Goal: Task Accomplishment & Management: Manage account settings

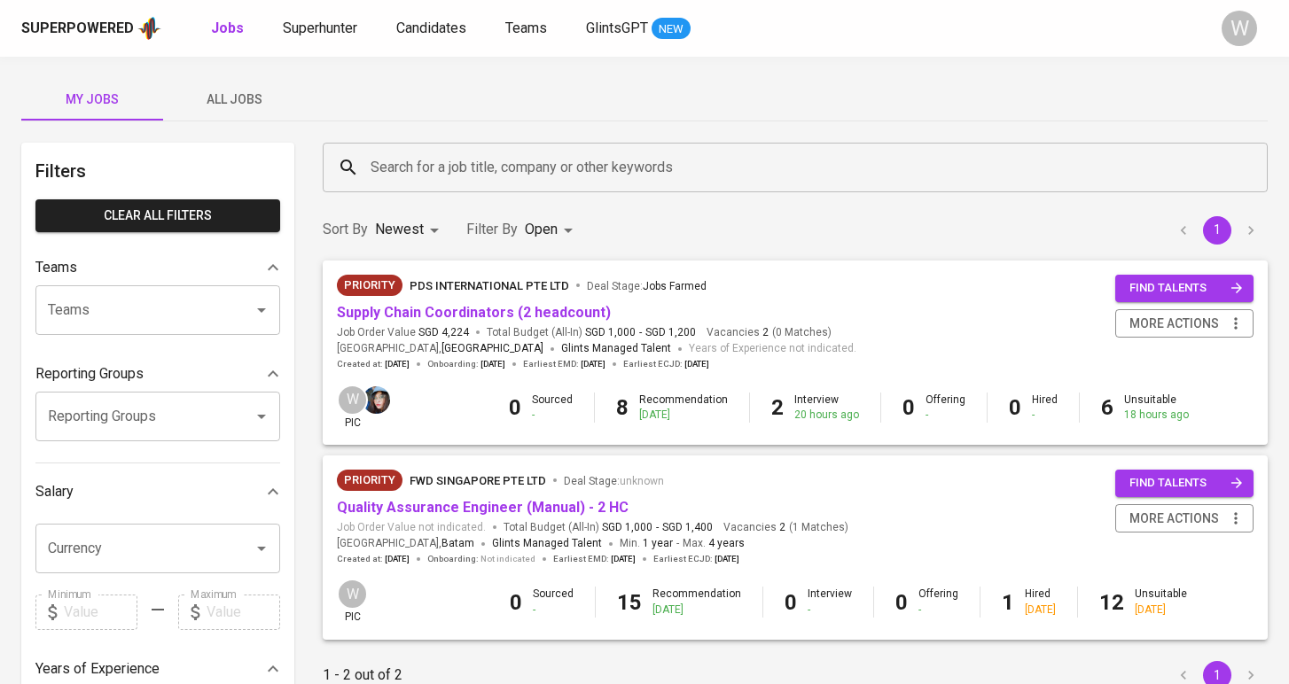
click at [285, 15] on div "Superpowered Jobs Superhunter Candidates Teams GlintsGPT NEW" at bounding box center [616, 28] width 1190 height 27
click at [289, 33] on span "Superhunter" at bounding box center [320, 28] width 74 height 17
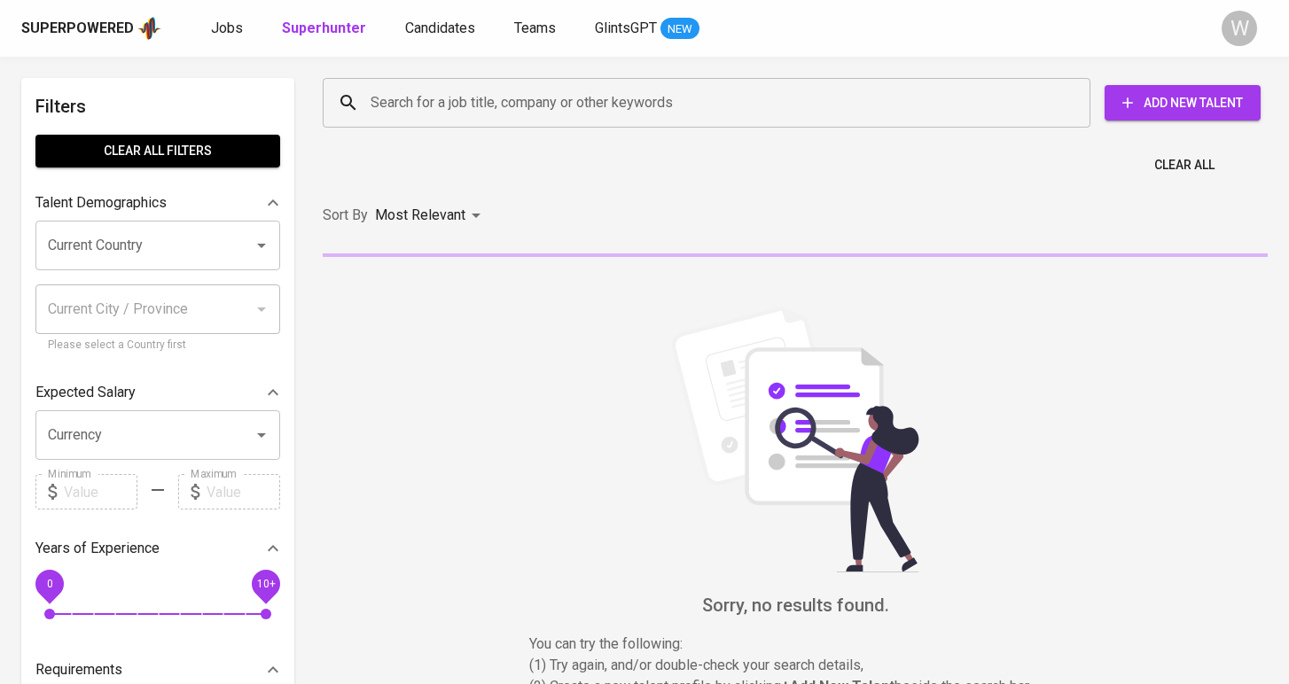
click at [501, 98] on input "Search for a job title, company or other keywords" at bounding box center [711, 103] width 690 height 34
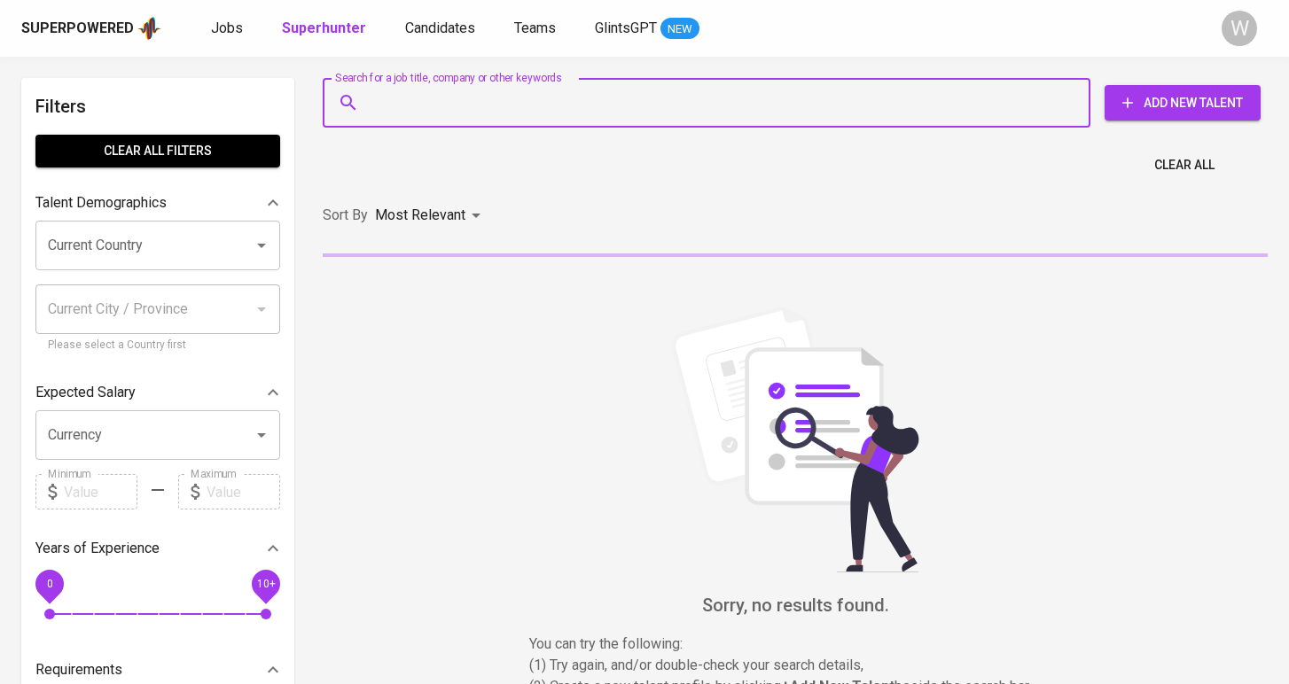
paste input "| [EMAIL_ADDRESS][DOMAIN_NAME] |"
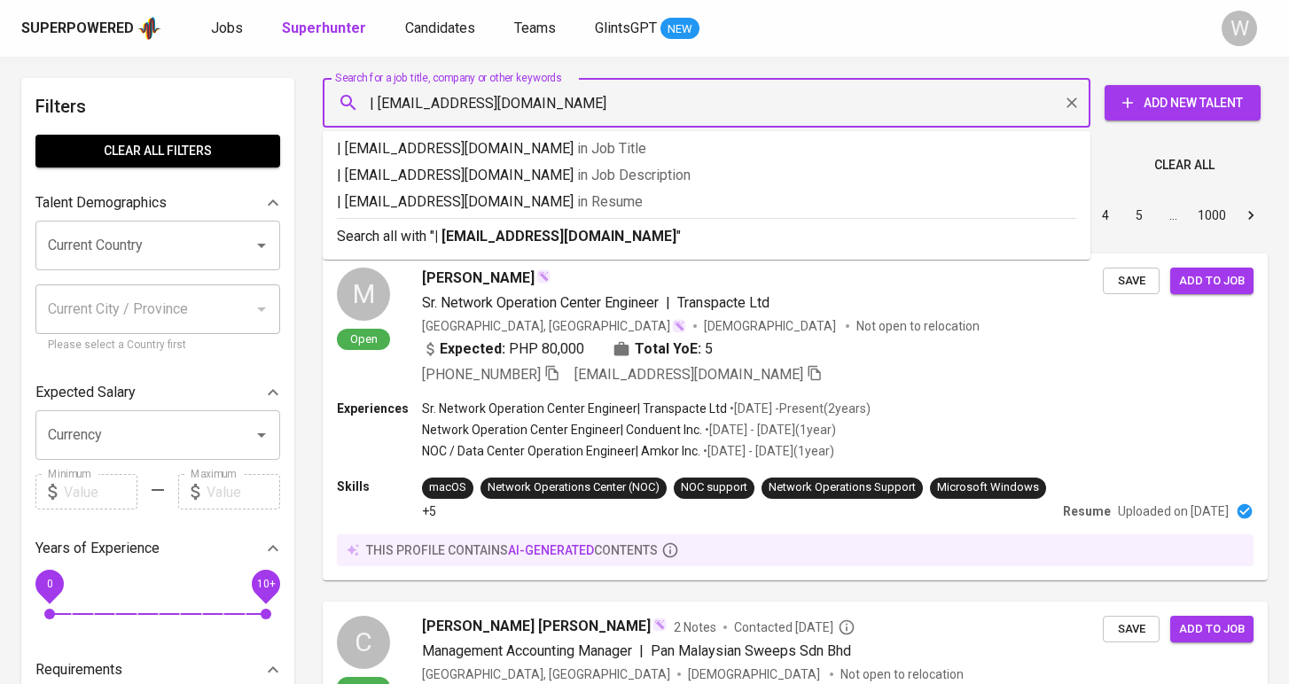
click at [381, 102] on input "| [EMAIL_ADDRESS][DOMAIN_NAME]" at bounding box center [711, 103] width 690 height 34
type input "[EMAIL_ADDRESS][DOMAIN_NAME]"
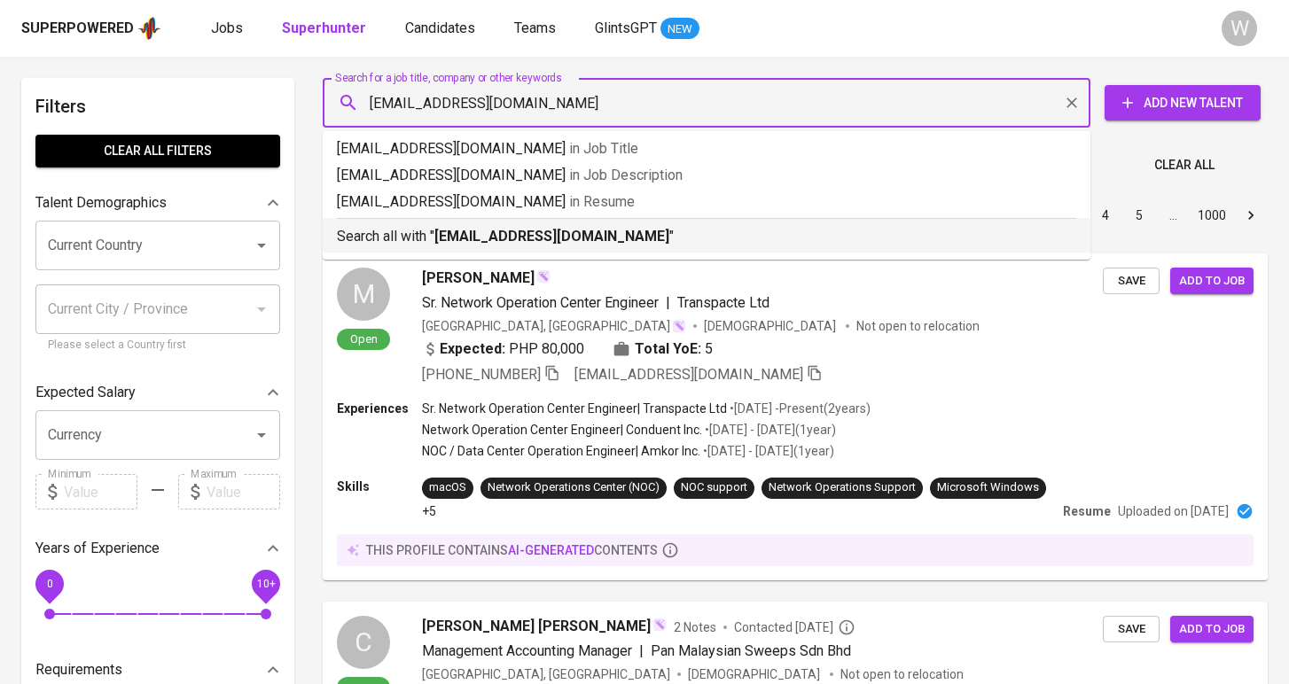
click at [485, 233] on b "[EMAIL_ADDRESS][DOMAIN_NAME]" at bounding box center [551, 236] width 235 height 17
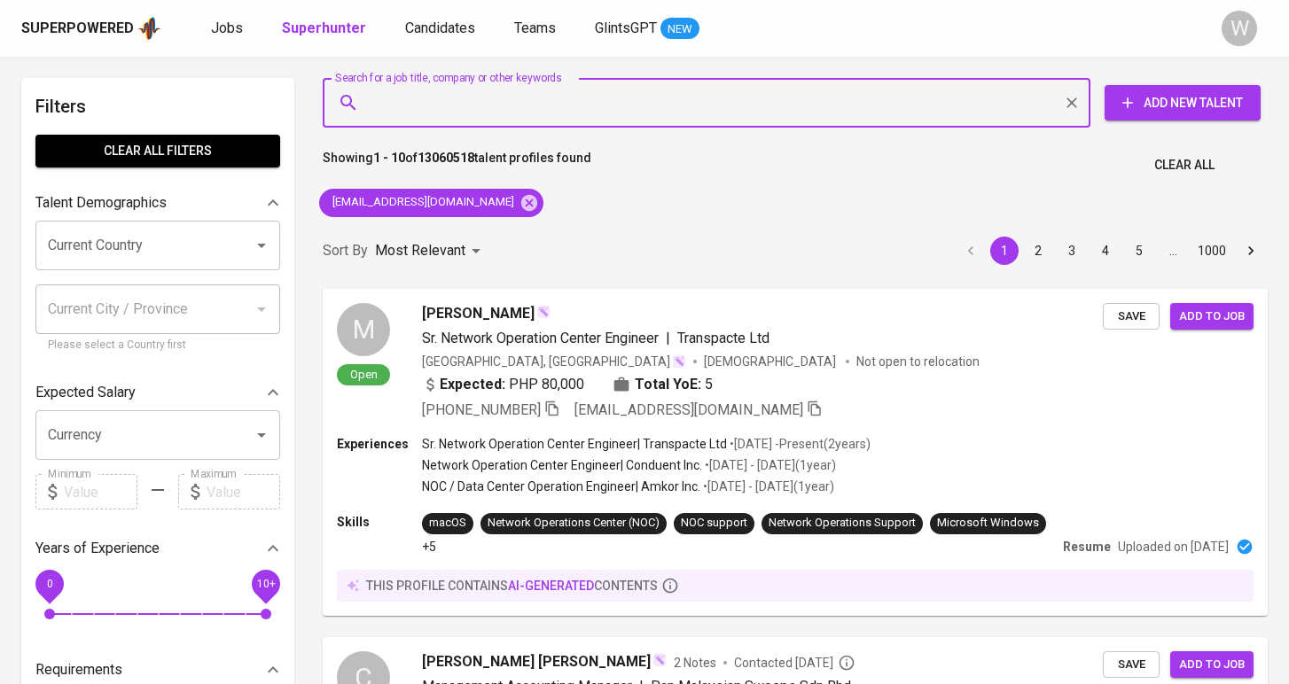
click at [485, 233] on div "Sort By Most Relevant MOST_RELEVANT 1 2 3 4 5 … 1000" at bounding box center [795, 251] width 966 height 54
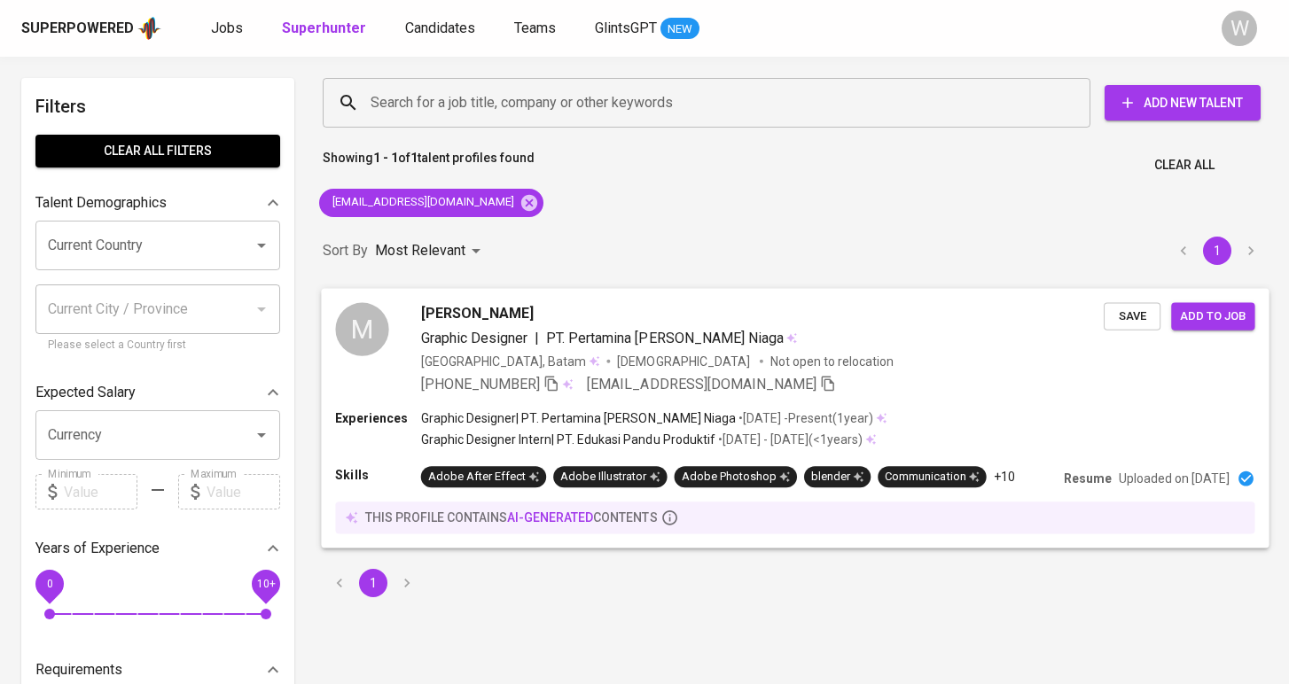
click at [534, 316] on span "[PERSON_NAME]" at bounding box center [477, 312] width 113 height 21
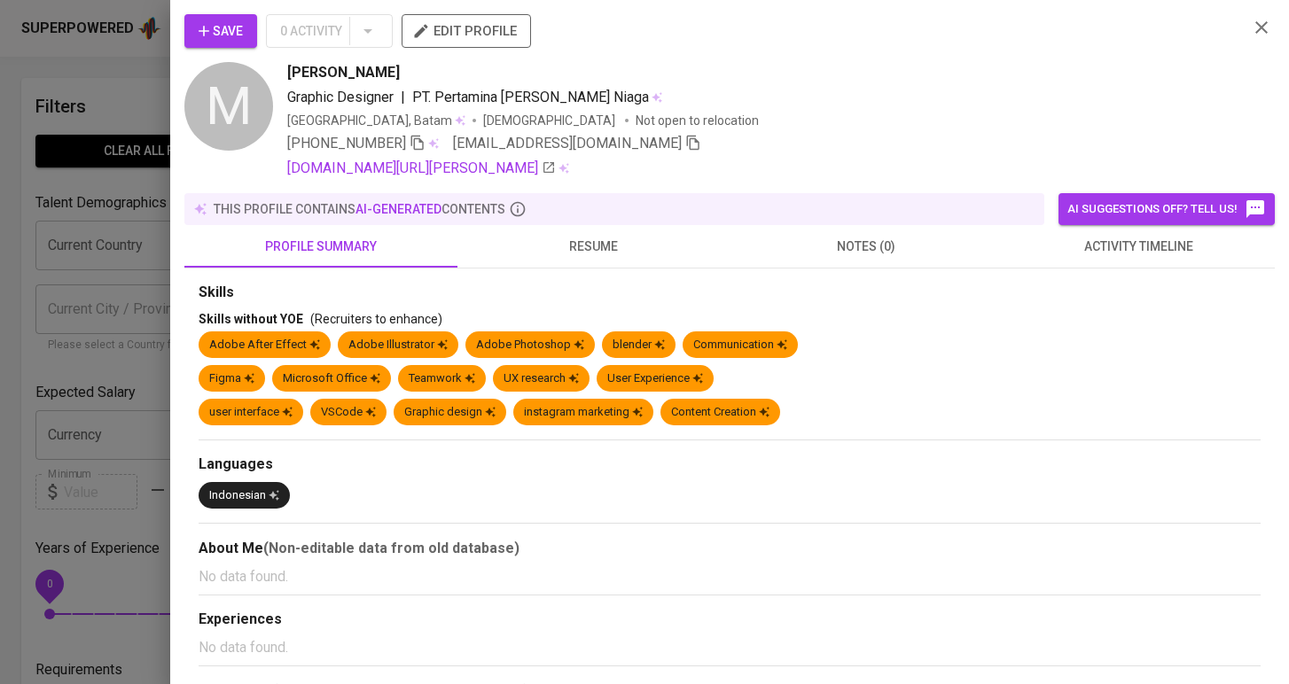
click at [181, 47] on div "Save 0 Activity edit profile M [PERSON_NAME] Graphic Designer | PT. Pertamina […" at bounding box center [729, 342] width 1119 height 684
click at [525, 226] on button "resume" at bounding box center [593, 246] width 273 height 43
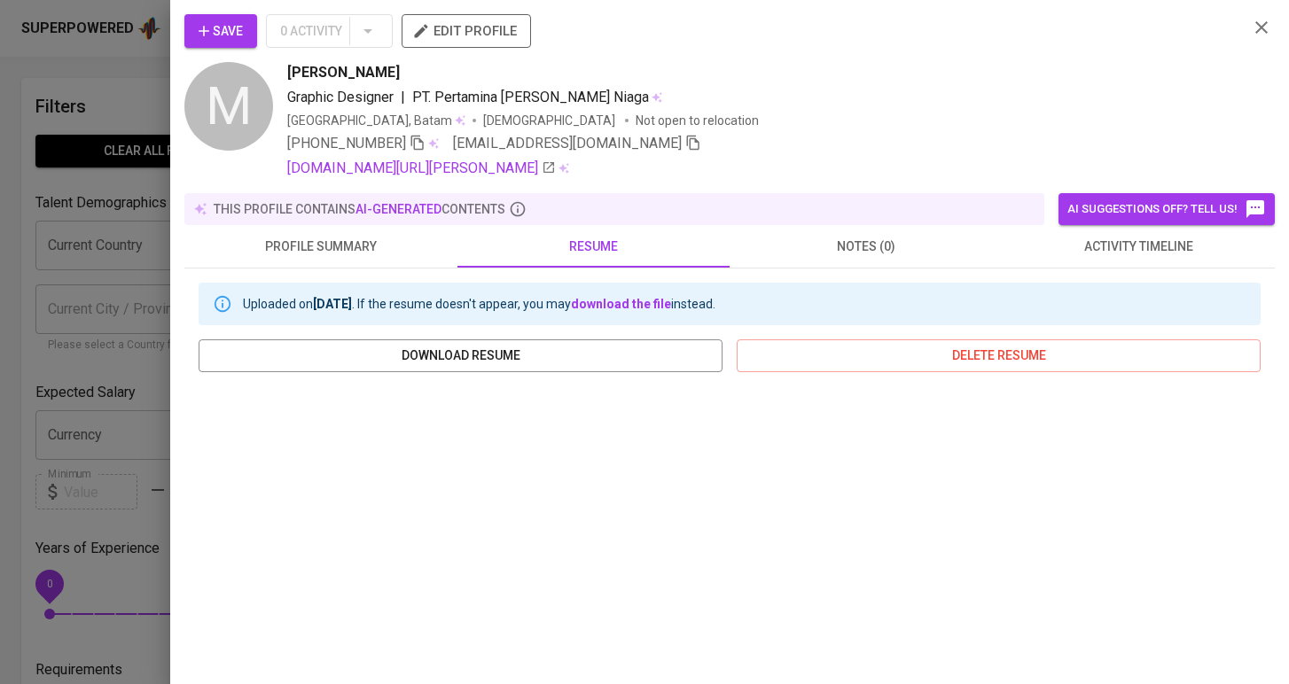
click at [234, 40] on span "Save" at bounding box center [221, 31] width 44 height 22
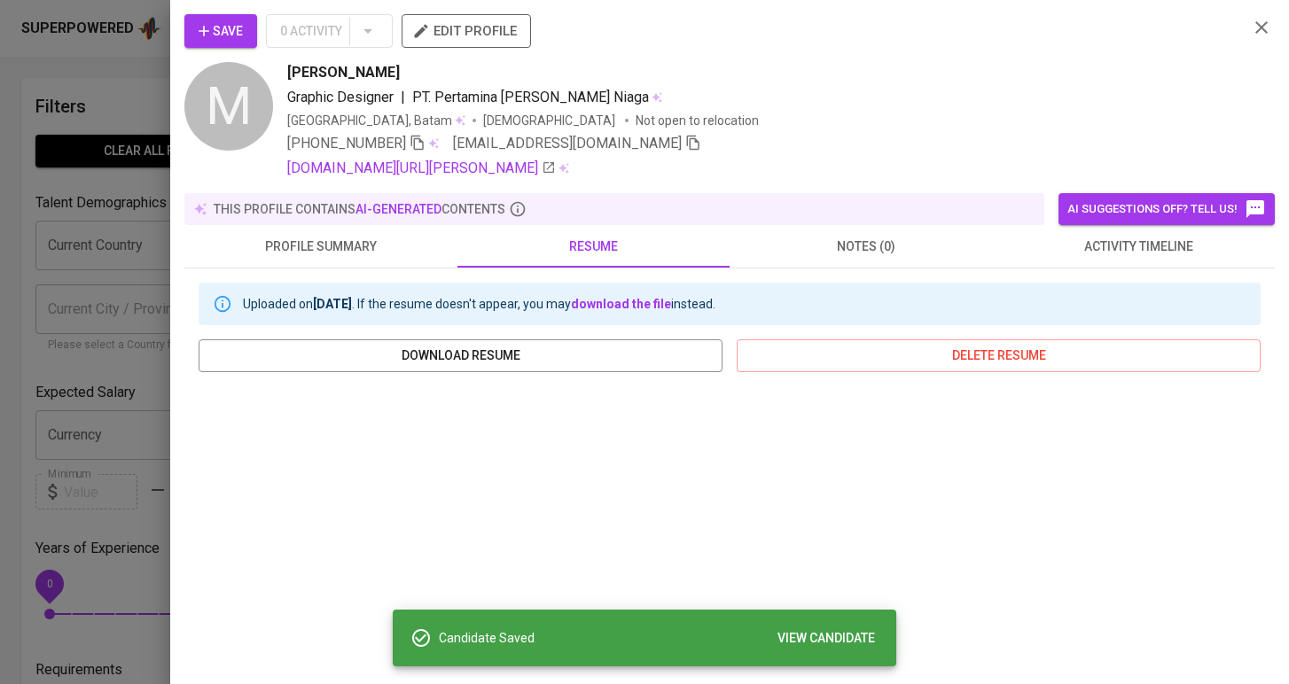
click at [98, 167] on div at bounding box center [644, 342] width 1289 height 684
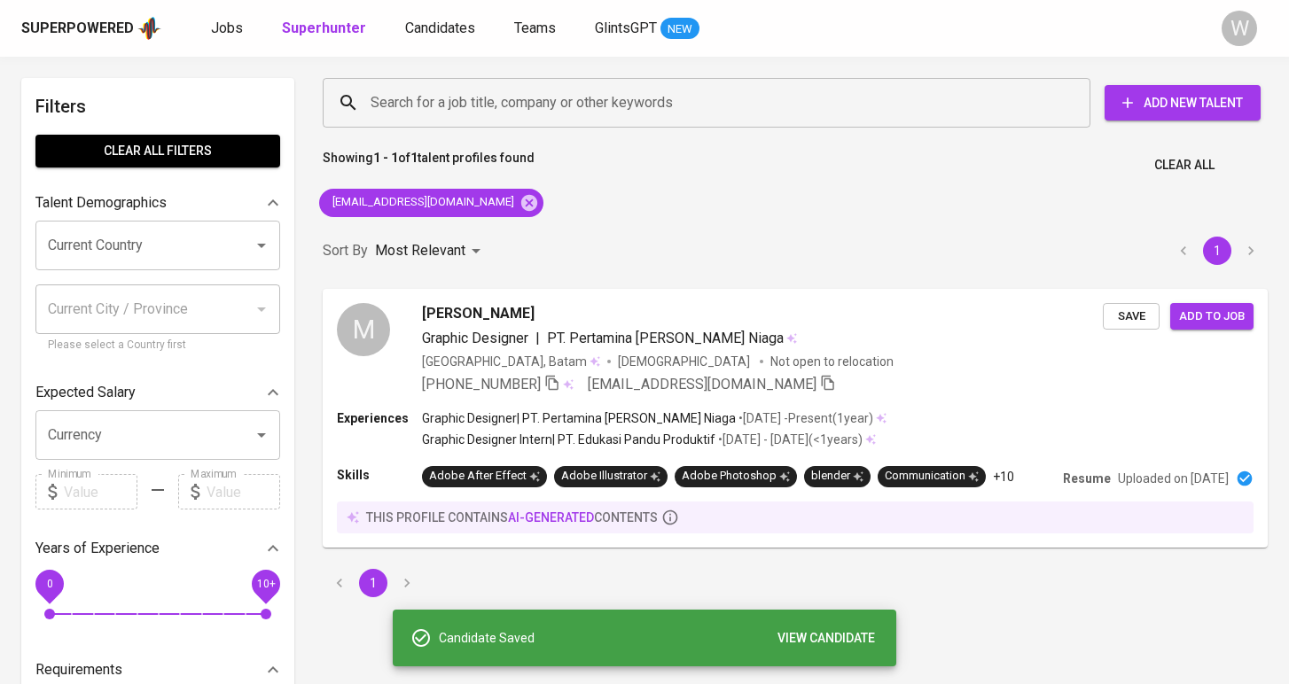
click at [437, 42] on div "Superpowered Jobs Superhunter Candidates Teams GlintsGPT NEW W" at bounding box center [644, 28] width 1289 height 57
click at [437, 23] on span "Candidates" at bounding box center [440, 28] width 70 height 17
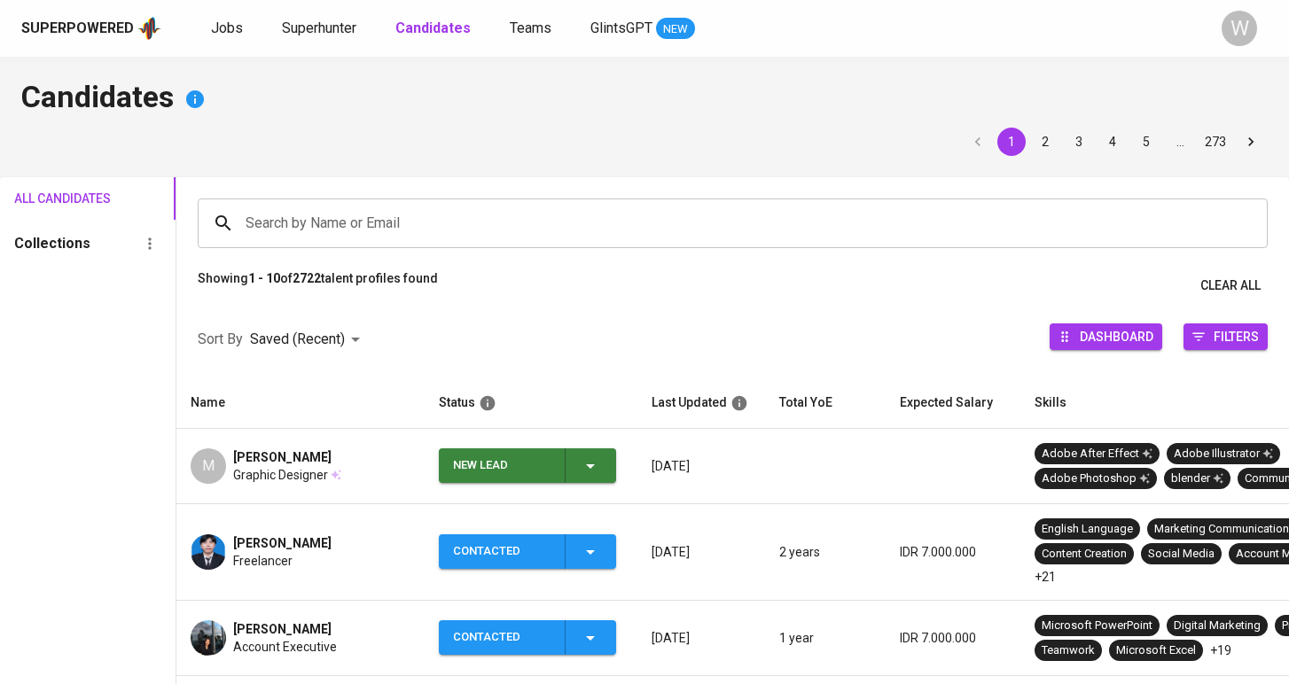
click at [584, 470] on icon "button" at bounding box center [590, 466] width 21 height 21
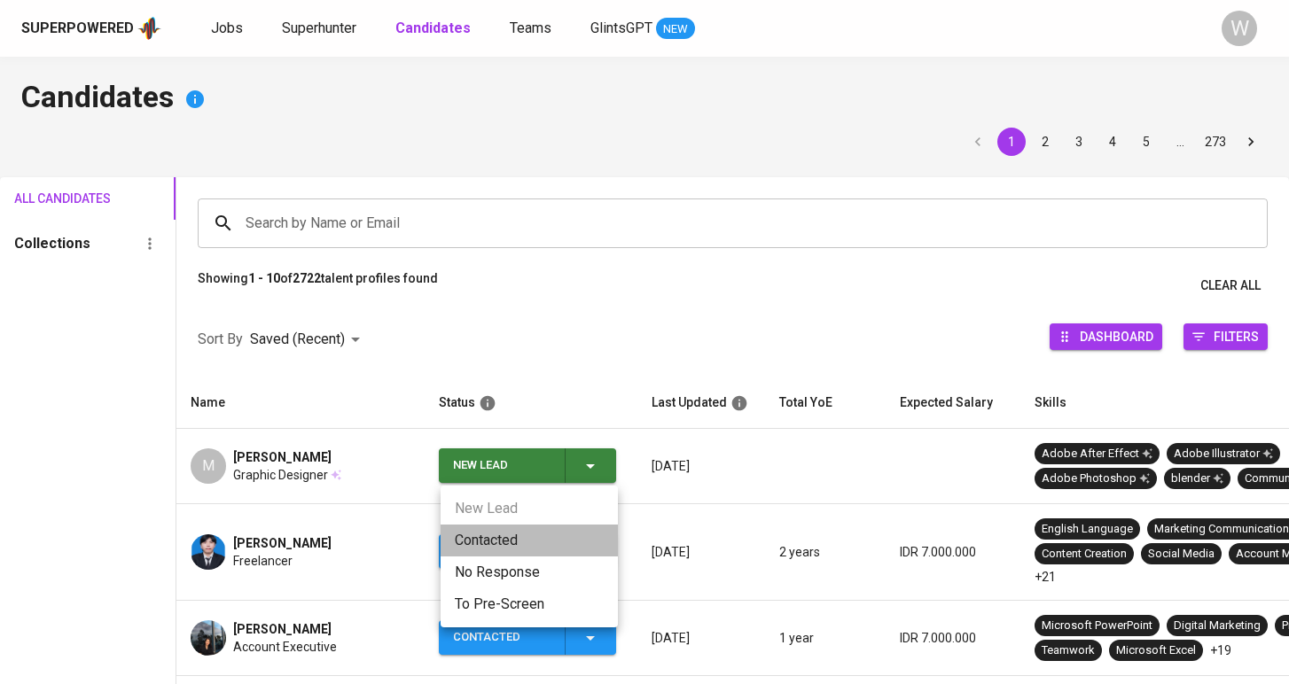
click at [533, 545] on li "Contacted" at bounding box center [529, 541] width 177 height 32
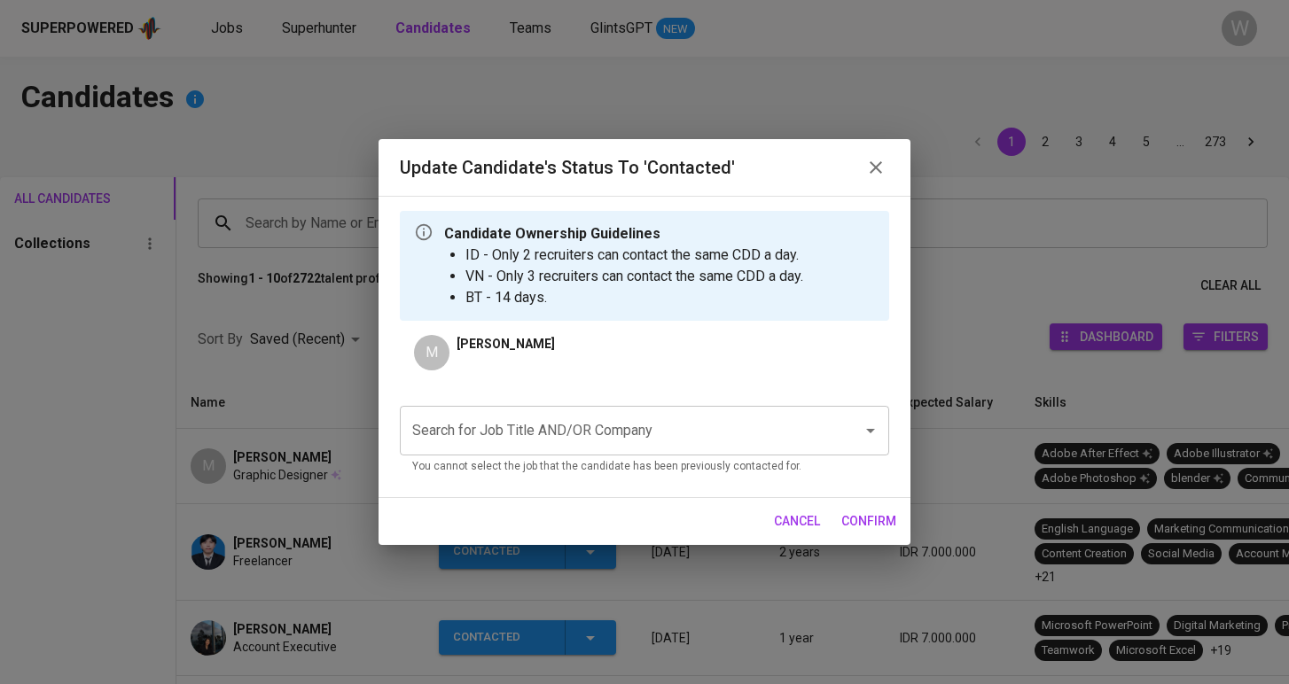
click at [557, 423] on input "Search for Job Title AND/OR Company" at bounding box center [620, 431] width 424 height 34
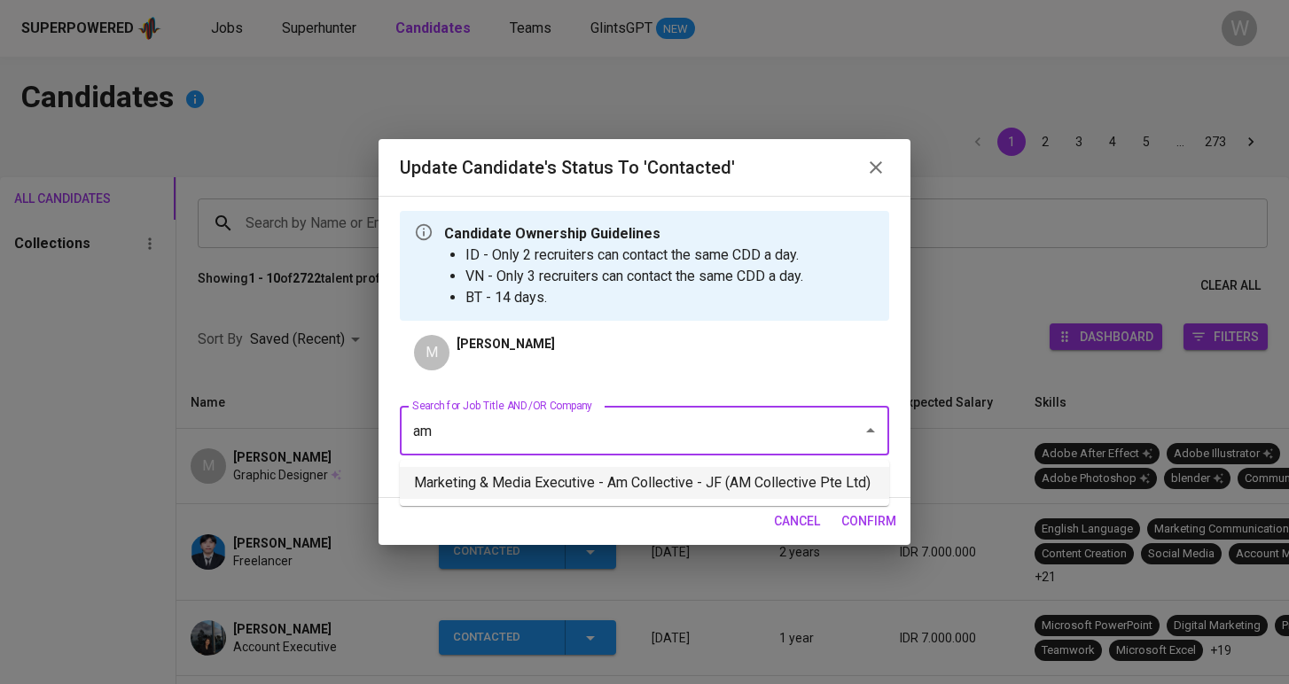
type input "am"
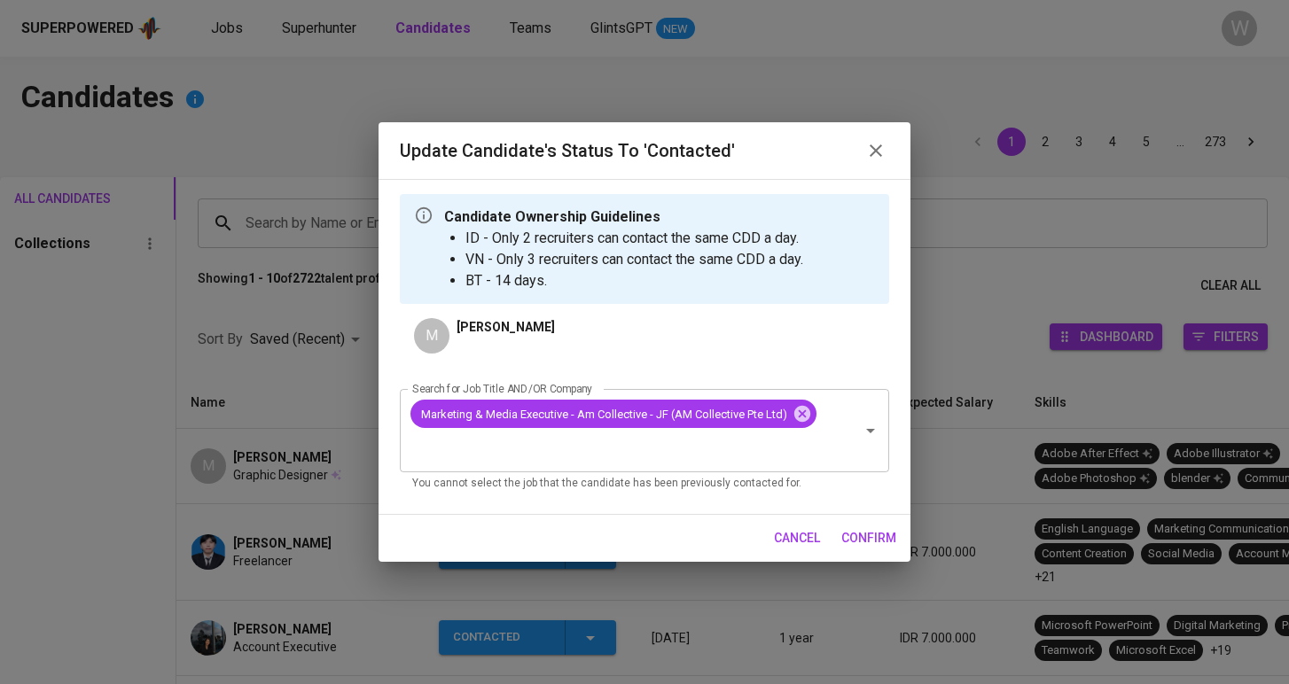
click at [874, 536] on span "confirm" at bounding box center [868, 538] width 55 height 22
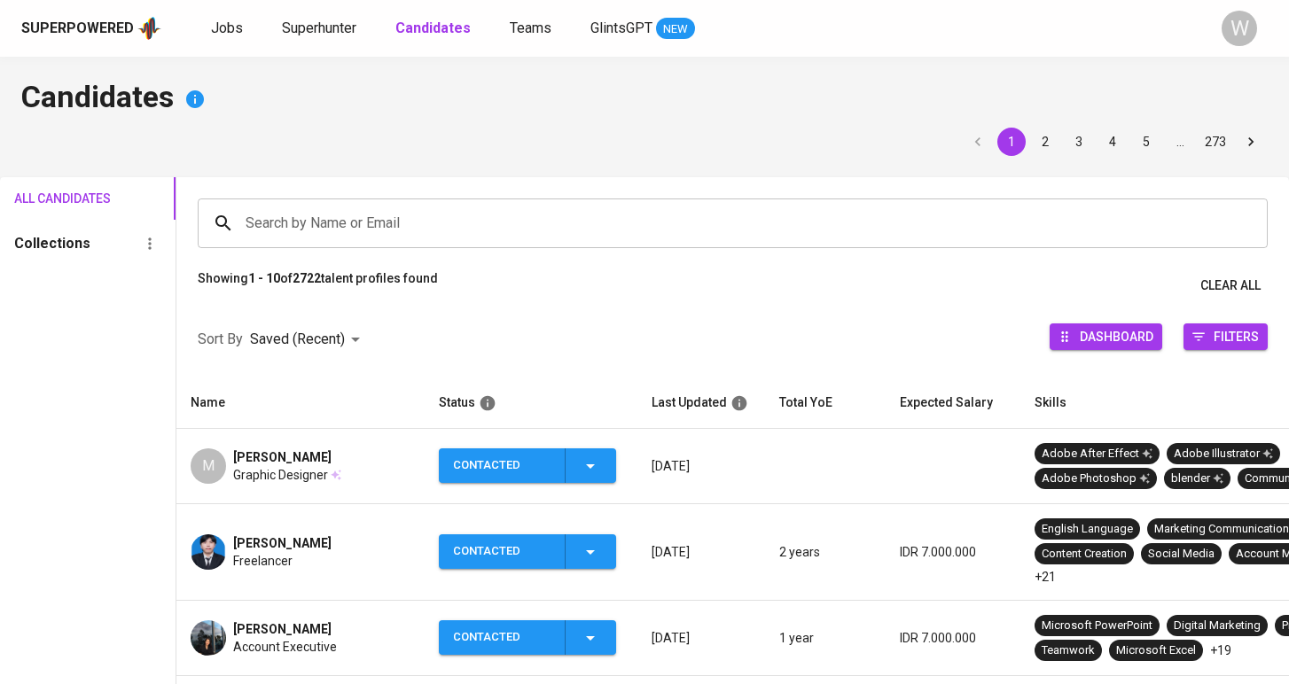
click at [254, 36] on div "Jobs Superhunter Candidates Teams GlintsGPT NEW" at bounding box center [453, 29] width 484 height 22
click at [236, 31] on span "Jobs" at bounding box center [227, 28] width 32 height 17
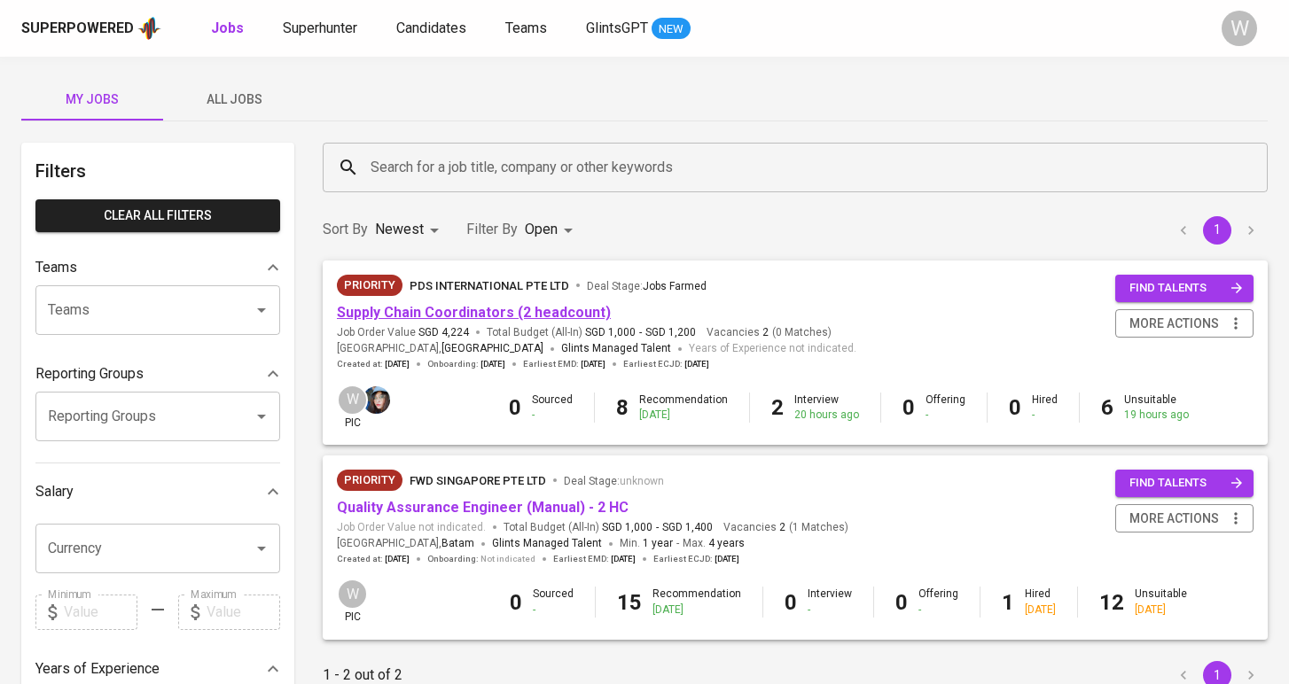
click at [450, 312] on link "Supply Chain Coordinators (2 headcount)" at bounding box center [474, 312] width 274 height 17
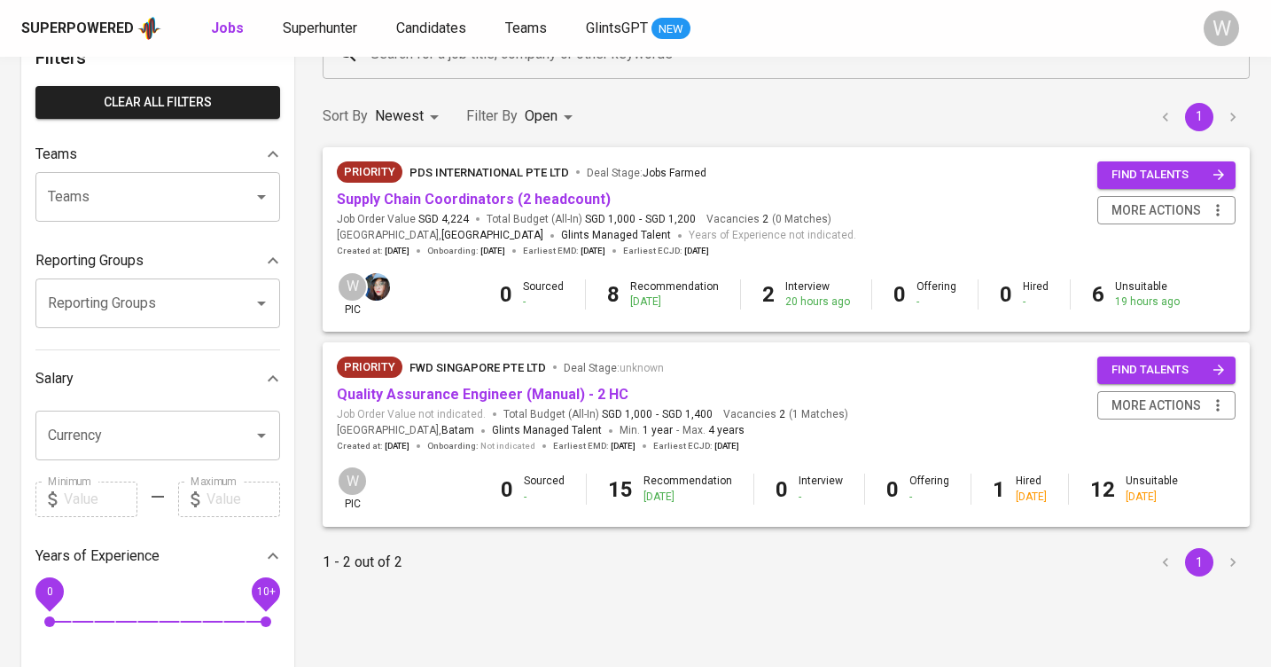
scroll to position [115, 0]
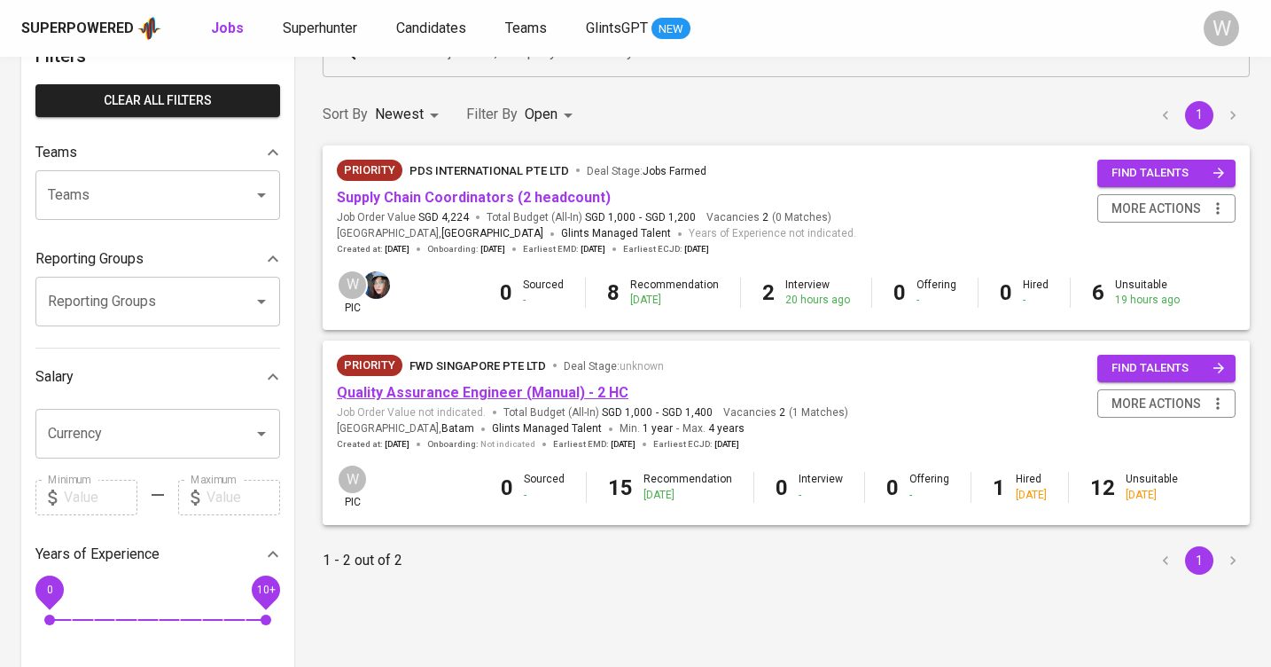
click at [506, 393] on link "Quality Assurance Engineer (Manual) - 2 HC" at bounding box center [483, 392] width 292 height 17
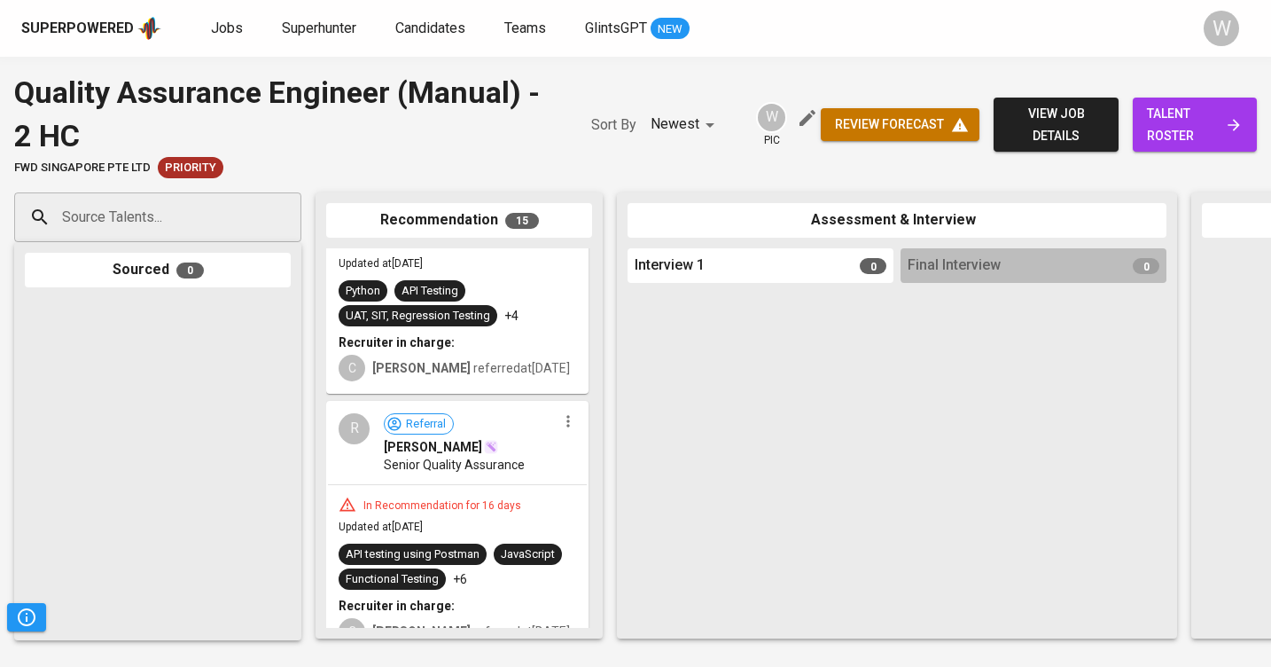
scroll to position [2522, 0]
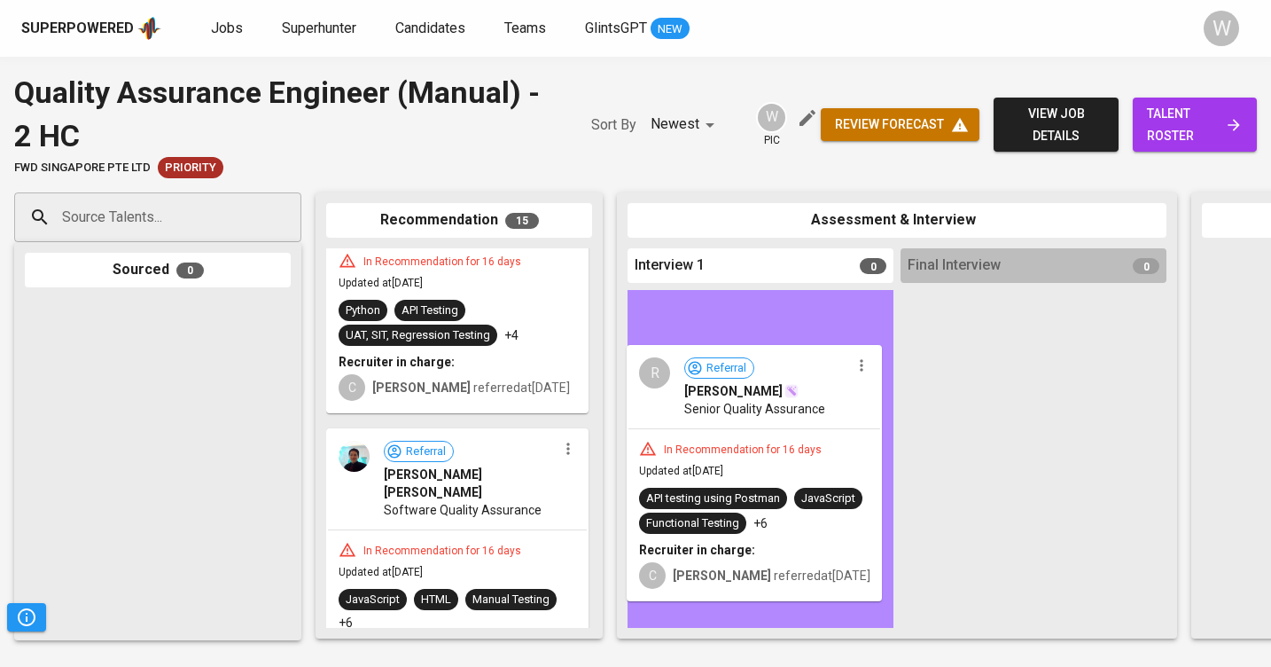
drag, startPoint x: 407, startPoint y: 491, endPoint x: 709, endPoint y: 433, distance: 307.9
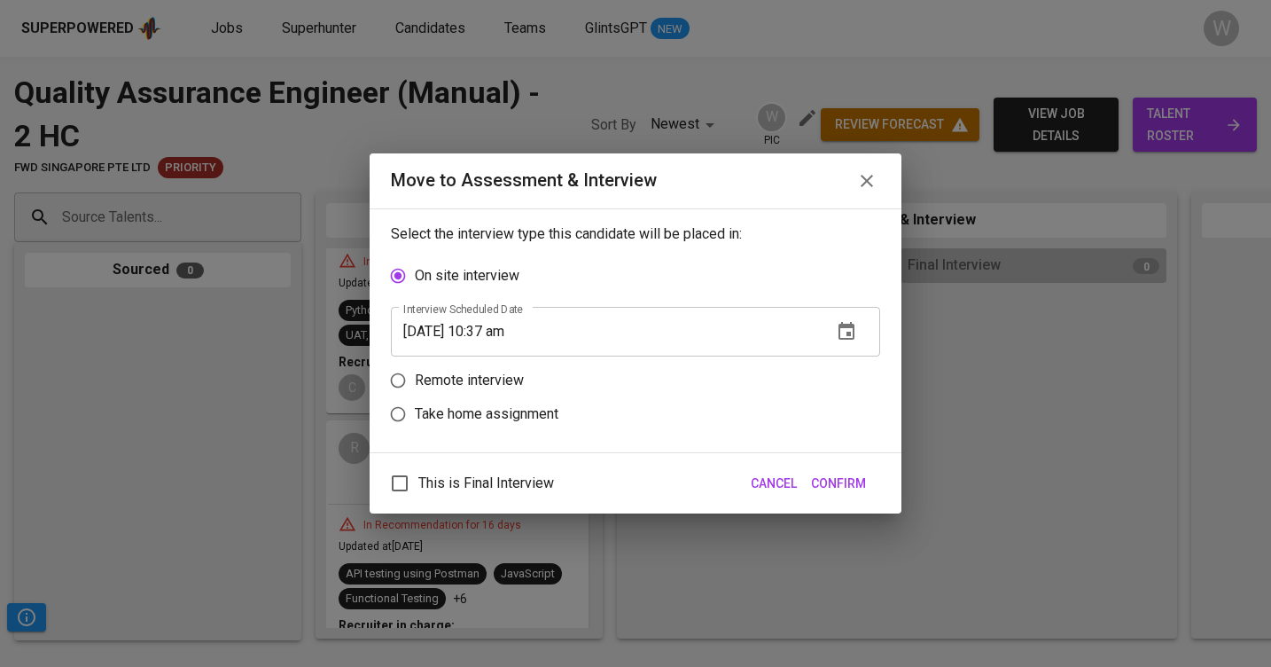
click at [458, 385] on p "Remote interview" at bounding box center [469, 380] width 109 height 21
click at [415, 385] on input "Remote interview" at bounding box center [398, 380] width 34 height 34
radio input "true"
click at [830, 498] on button "Confirm" at bounding box center [838, 483] width 69 height 33
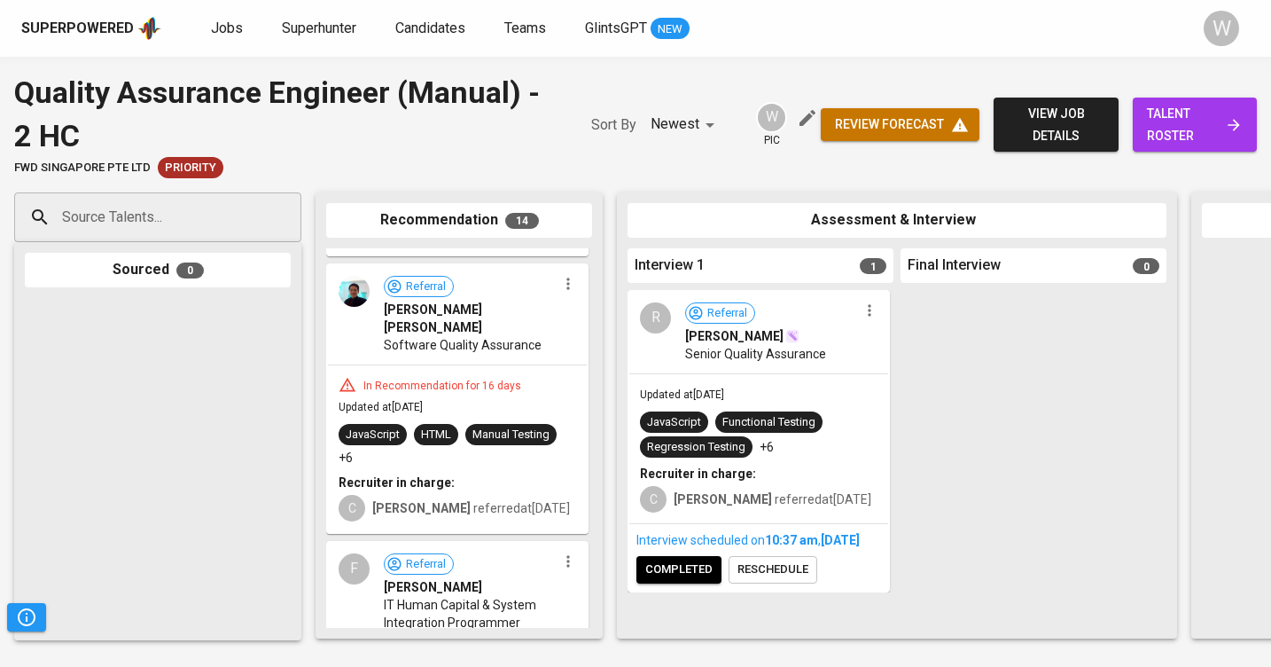
scroll to position [2682, 0]
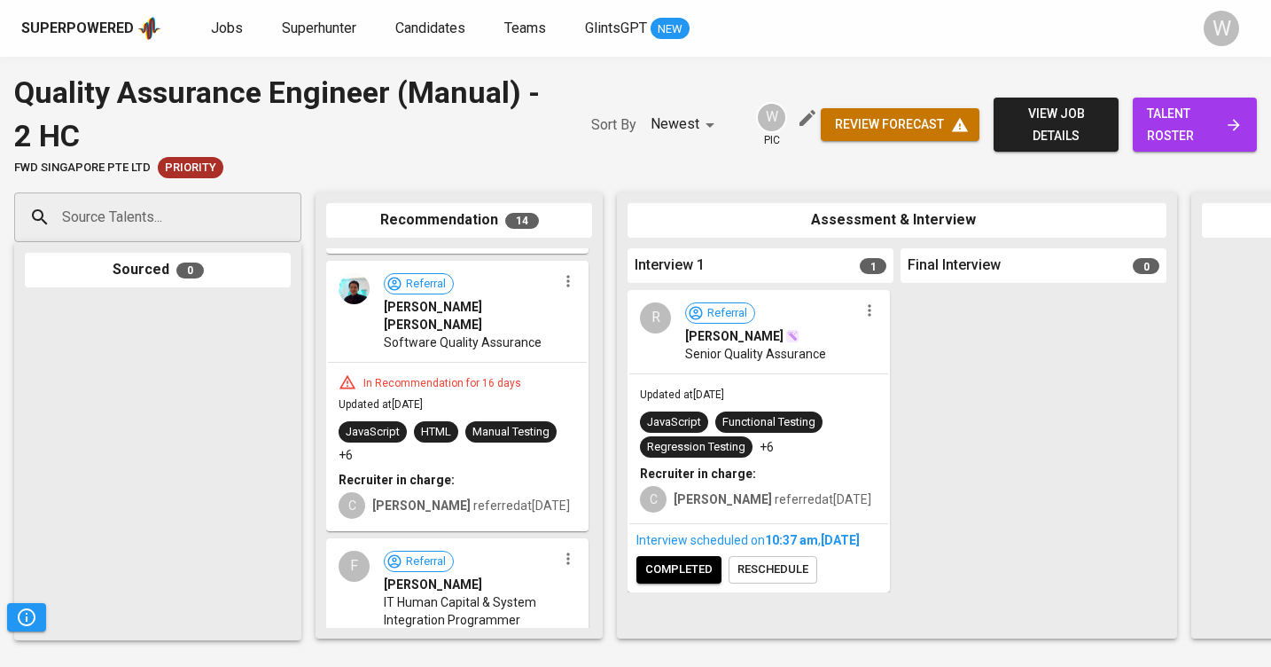
click at [559, 272] on icon "button" at bounding box center [568, 281] width 18 height 18
click at [566, 340] on span "Move to unsuitable" at bounding box center [610, 344] width 93 height 16
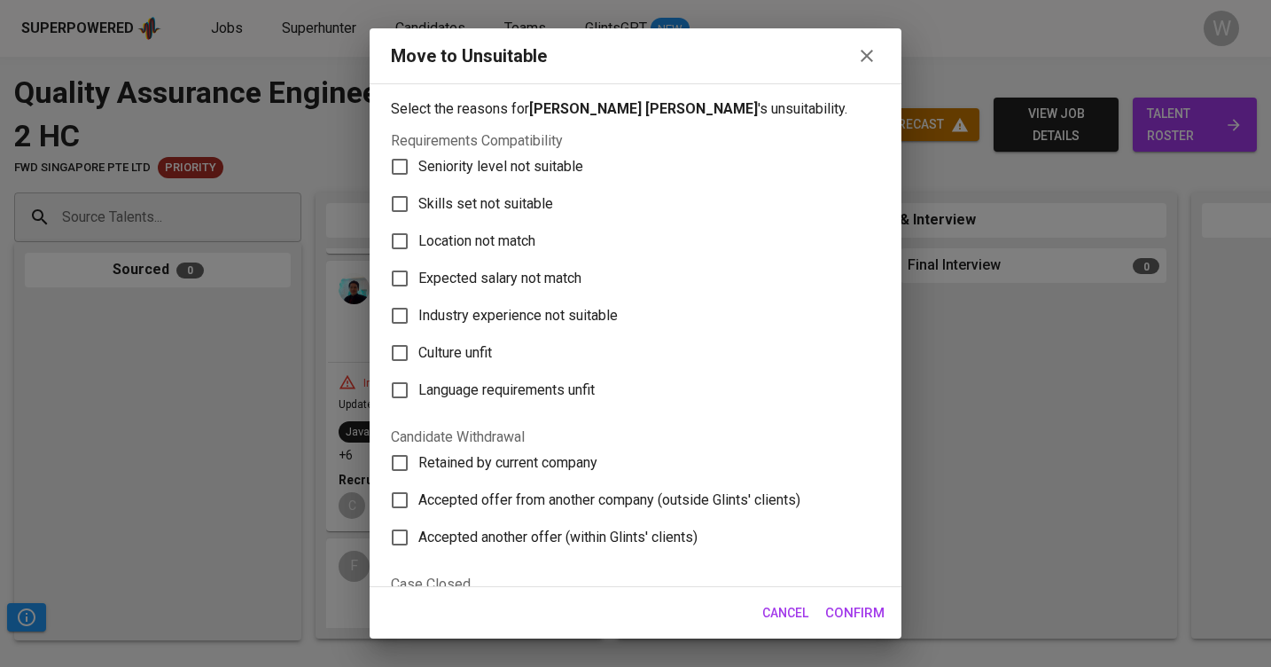
click at [457, 215] on label "Skills set not suitable" at bounding box center [623, 203] width 485 height 37
click at [418, 215] on input "Skills set not suitable" at bounding box center [399, 203] width 37 height 37
checkbox input "true"
click at [844, 608] on span "Confirm" at bounding box center [854, 612] width 59 height 23
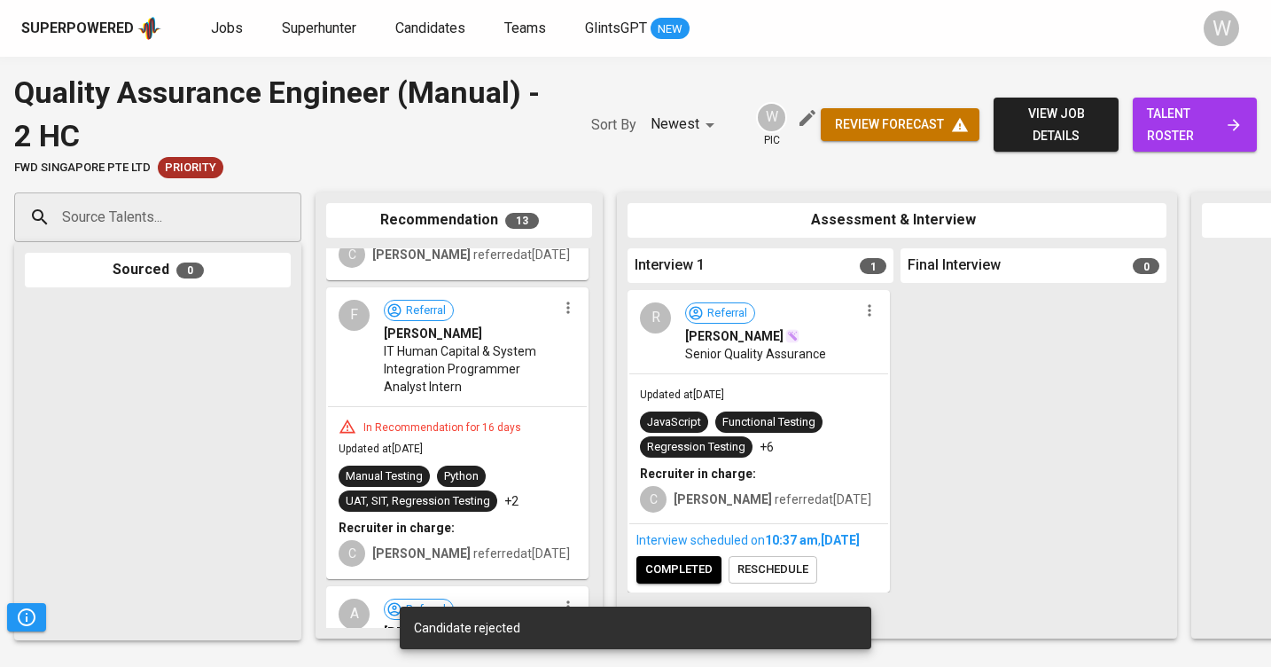
scroll to position [2587, 0]
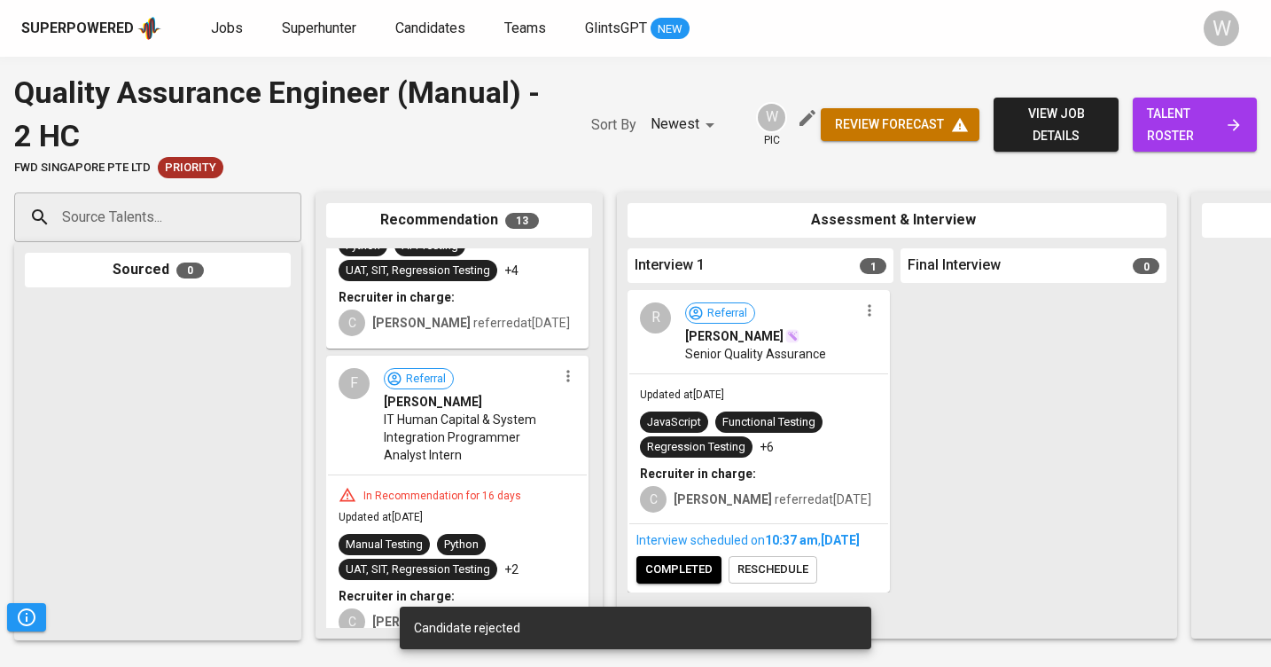
click at [566, 367] on icon "button" at bounding box center [568, 376] width 18 height 18
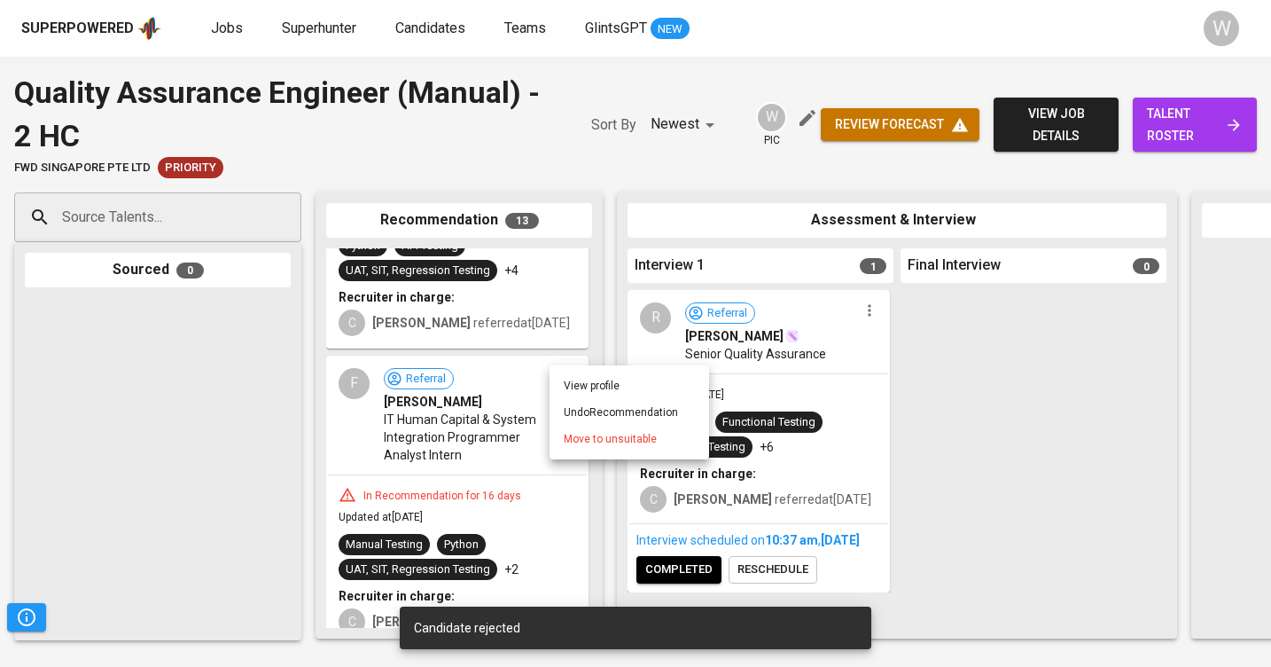
click at [597, 444] on span "Move to unsuitable" at bounding box center [610, 439] width 93 height 16
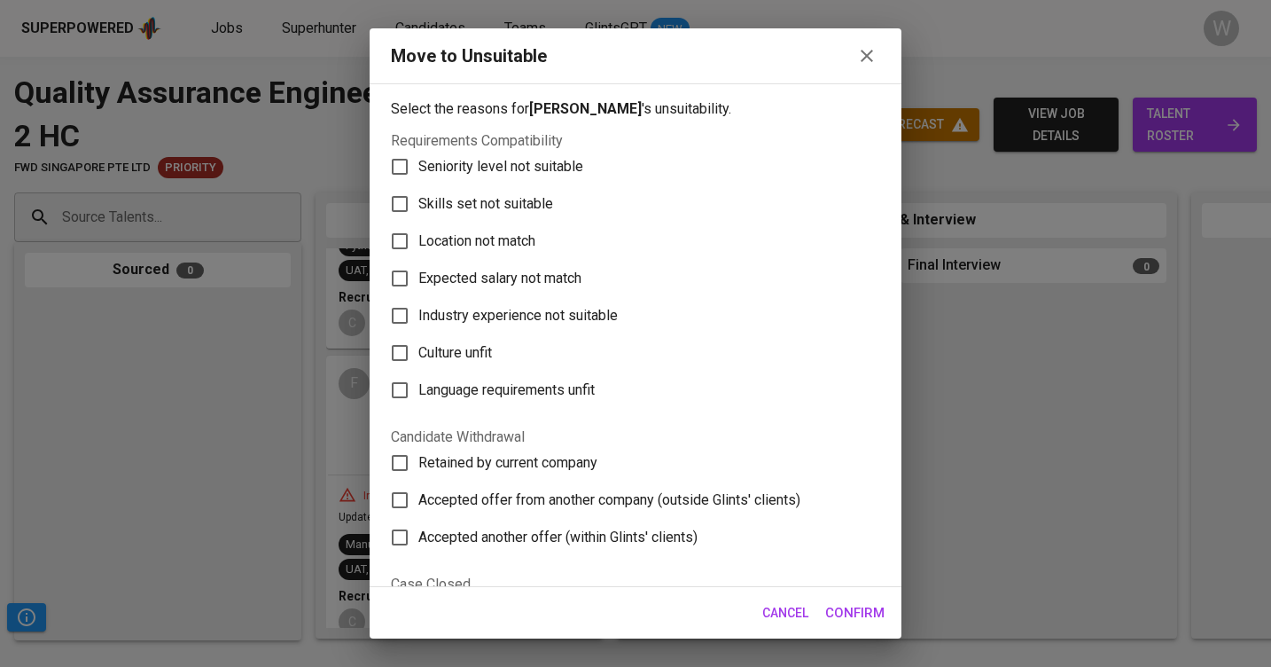
click at [561, 195] on label "Skills set not suitable" at bounding box center [623, 203] width 485 height 37
click at [418, 195] on input "Skills set not suitable" at bounding box center [399, 203] width 37 height 37
checkbox input "true"
click at [879, 613] on span "Confirm" at bounding box center [854, 612] width 59 height 23
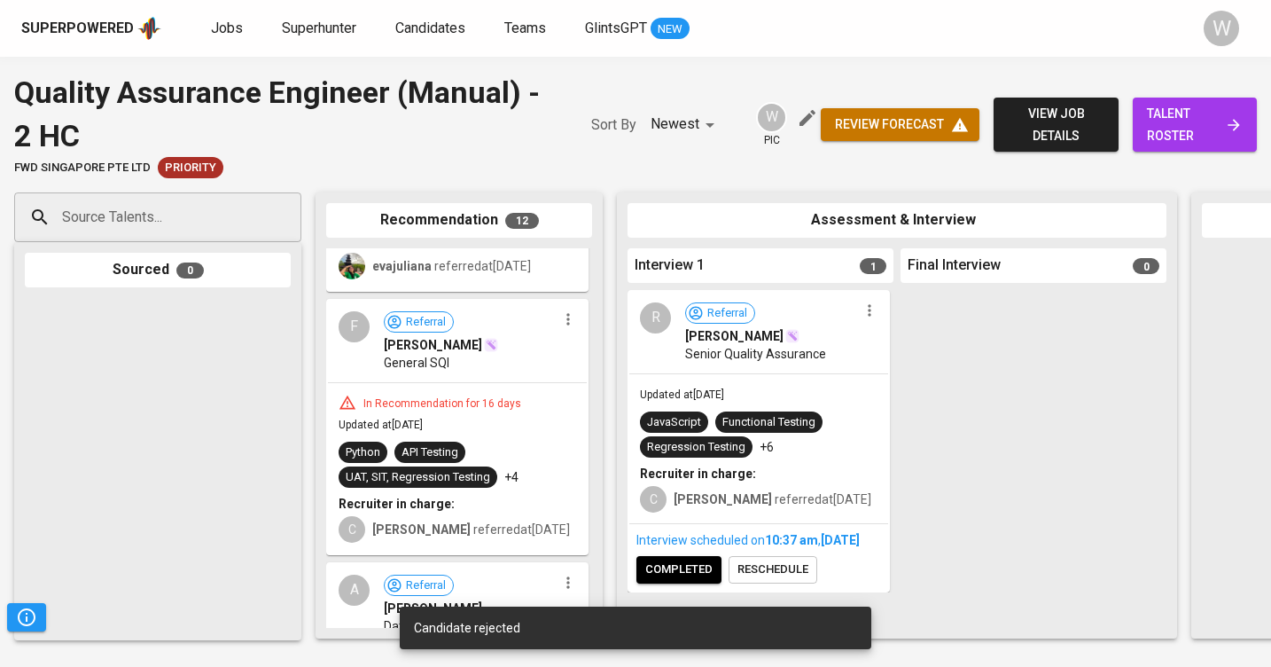
scroll to position [2363, 0]
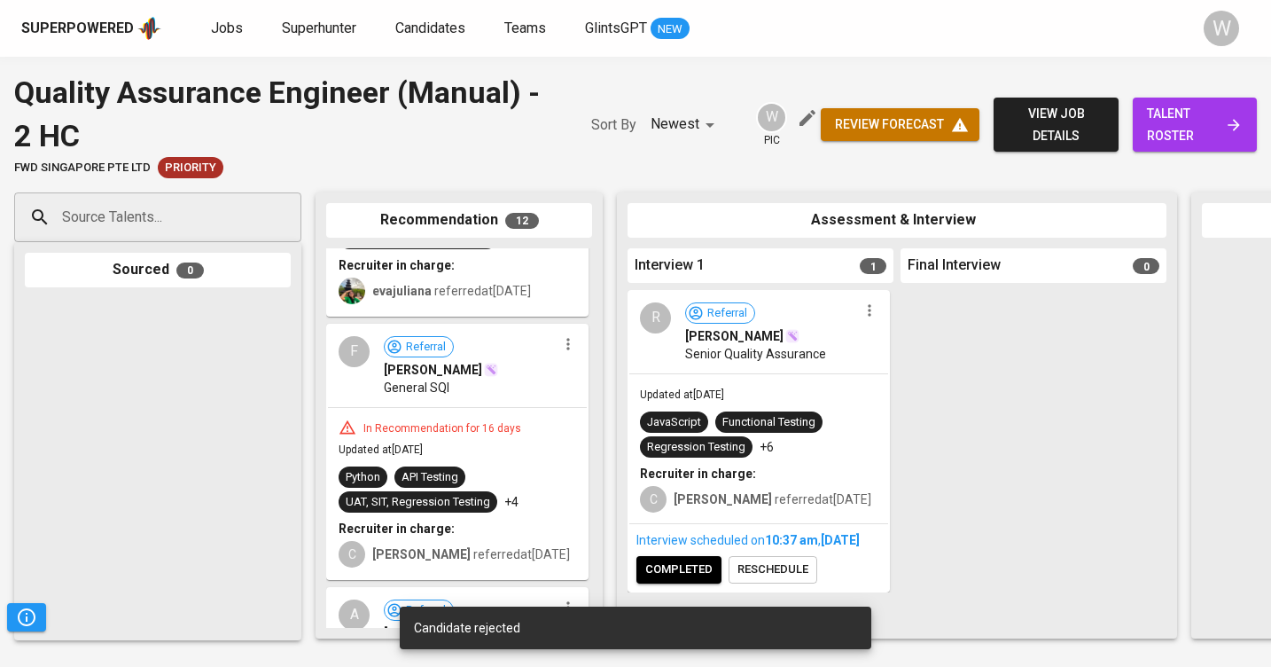
click at [559, 335] on icon "button" at bounding box center [568, 344] width 18 height 18
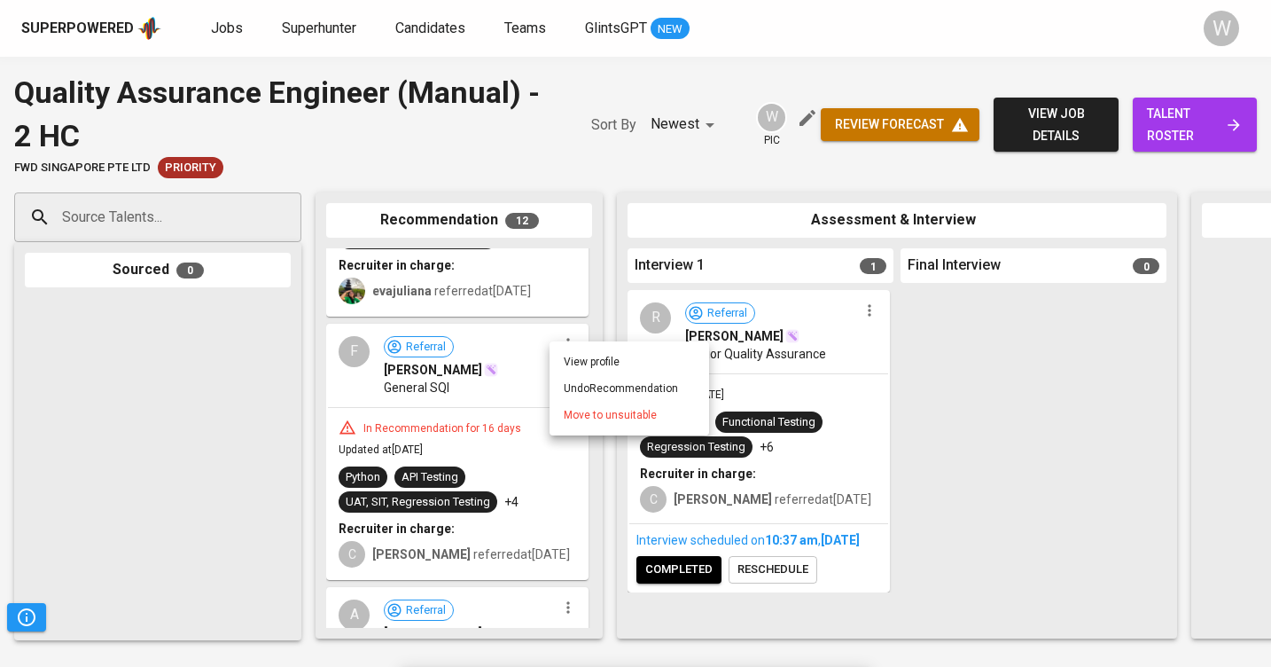
click at [582, 415] on span "Move to unsuitable" at bounding box center [610, 415] width 93 height 16
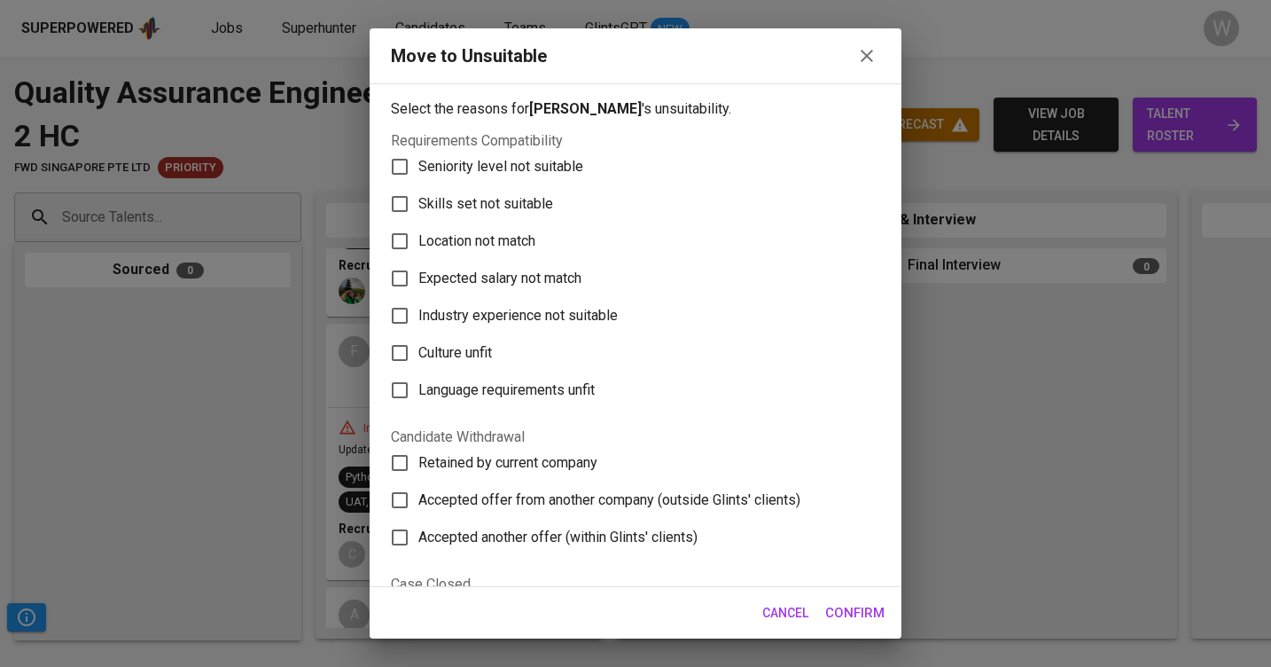
click at [513, 210] on span "Skills set not suitable" at bounding box center [485, 203] width 135 height 21
click at [418, 210] on input "Skills set not suitable" at bounding box center [399, 203] width 37 height 37
checkbox input "true"
click at [840, 616] on span "Confirm" at bounding box center [854, 612] width 59 height 23
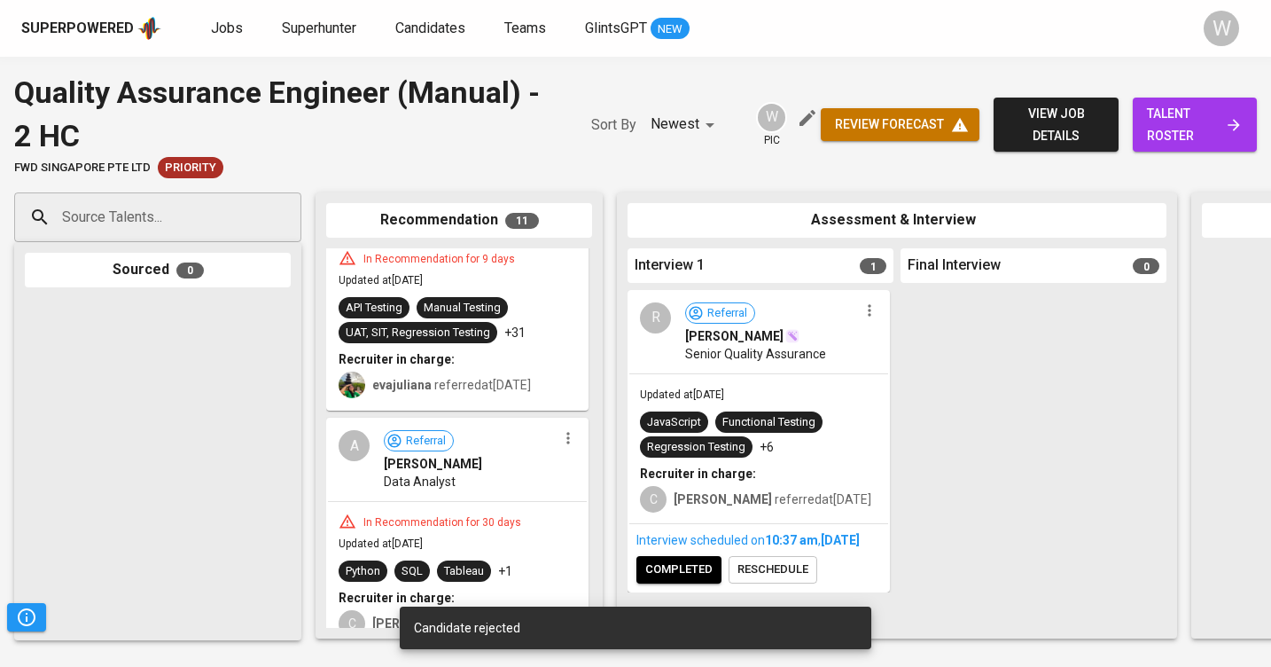
scroll to position [0, 0]
click at [559, 429] on icon "button" at bounding box center [568, 438] width 18 height 18
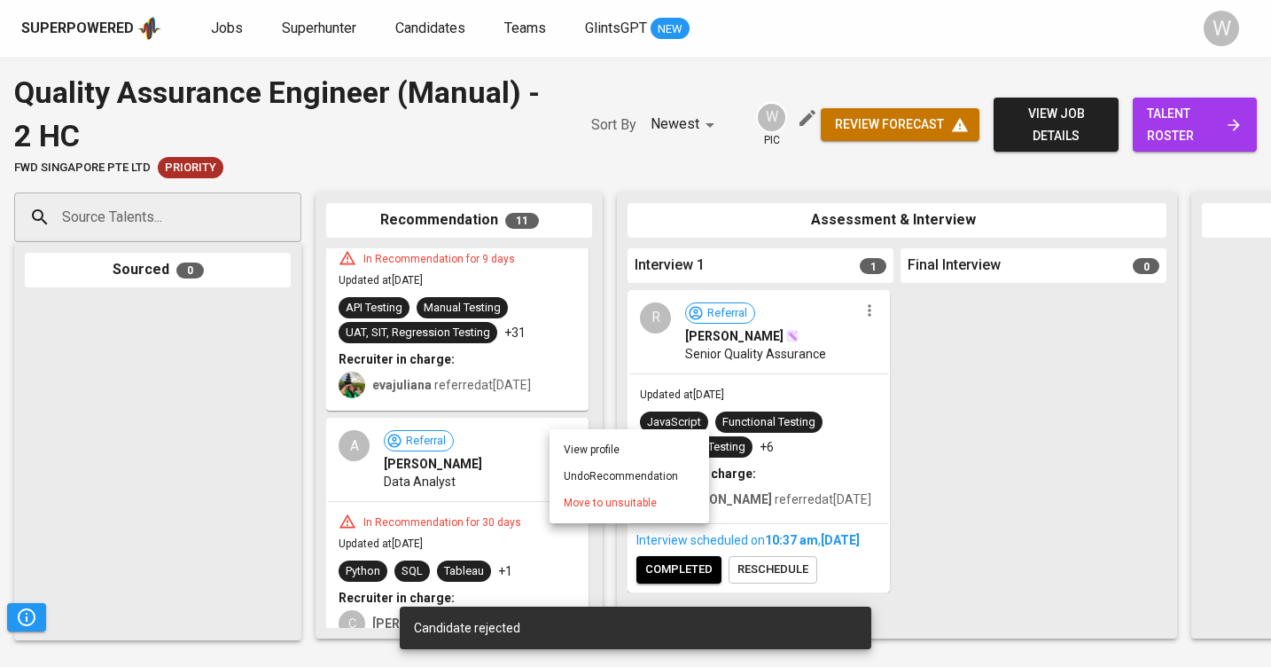
click at [584, 498] on span "Move to unsuitable" at bounding box center [610, 503] width 93 height 16
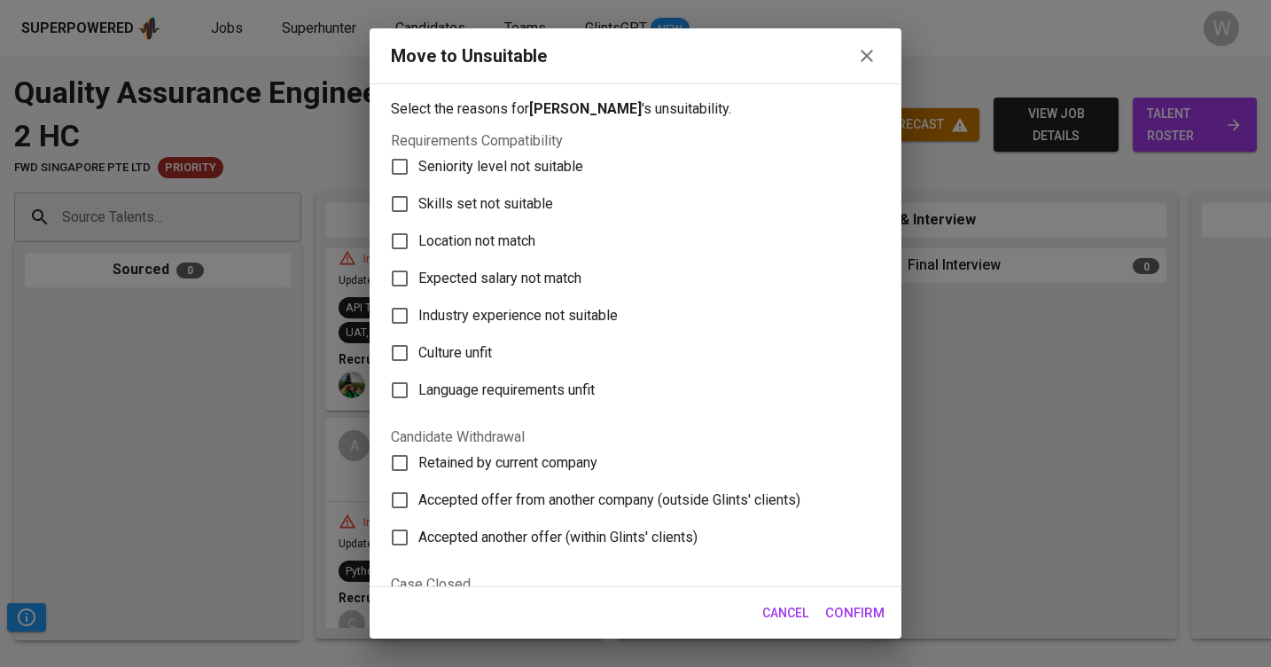
click at [527, 194] on span "Skills set not suitable" at bounding box center [485, 203] width 135 height 21
click at [418, 194] on input "Skills set not suitable" at bounding box center [399, 203] width 37 height 37
checkbox input "true"
click at [831, 608] on span "Confirm" at bounding box center [854, 612] width 59 height 23
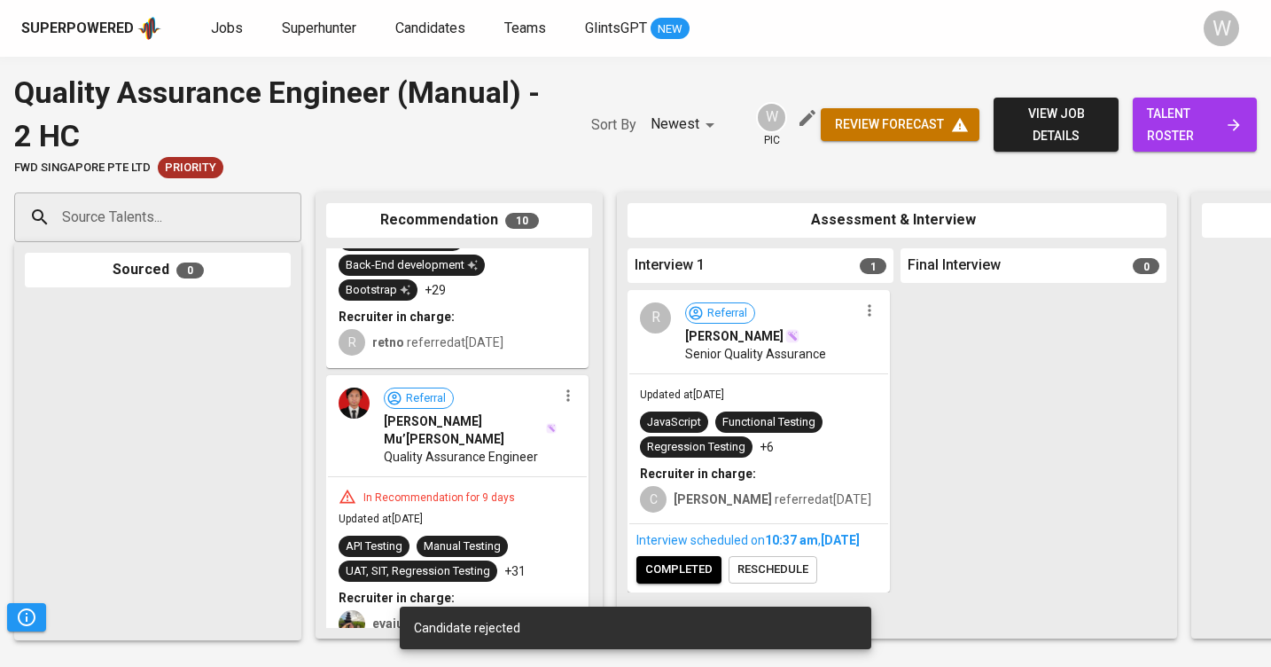
click at [563, 395] on icon "button" at bounding box center [568, 396] width 18 height 18
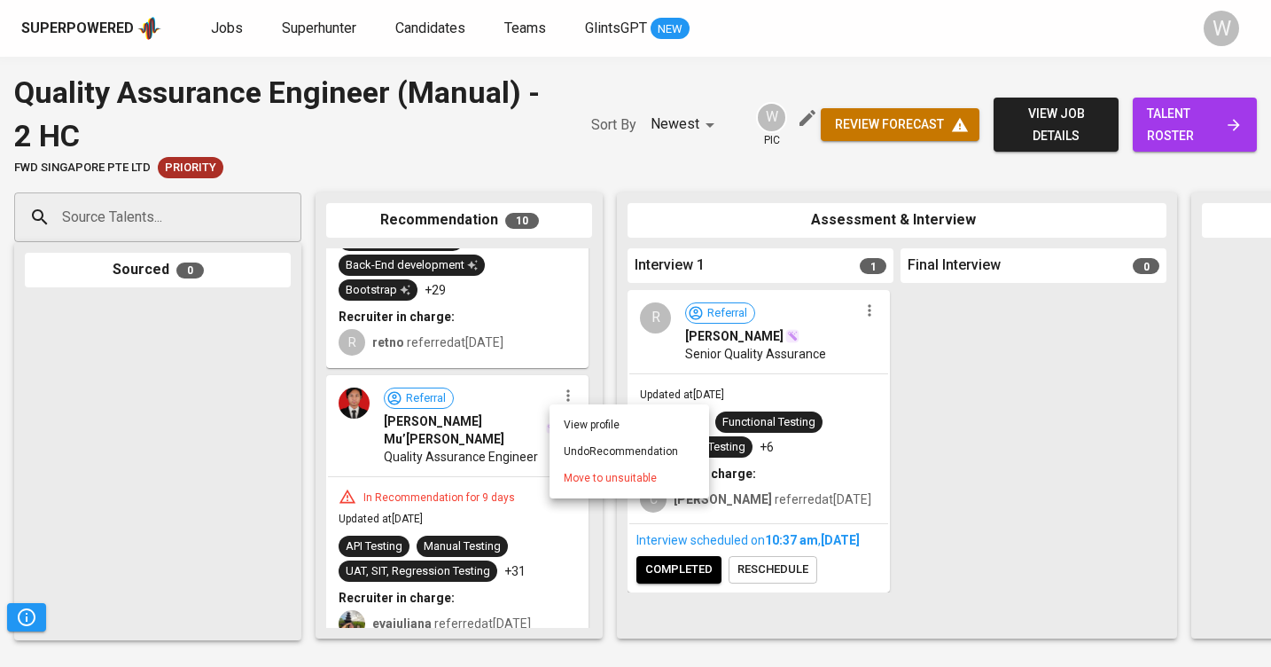
click at [578, 473] on span "Move to unsuitable" at bounding box center [610, 478] width 93 height 16
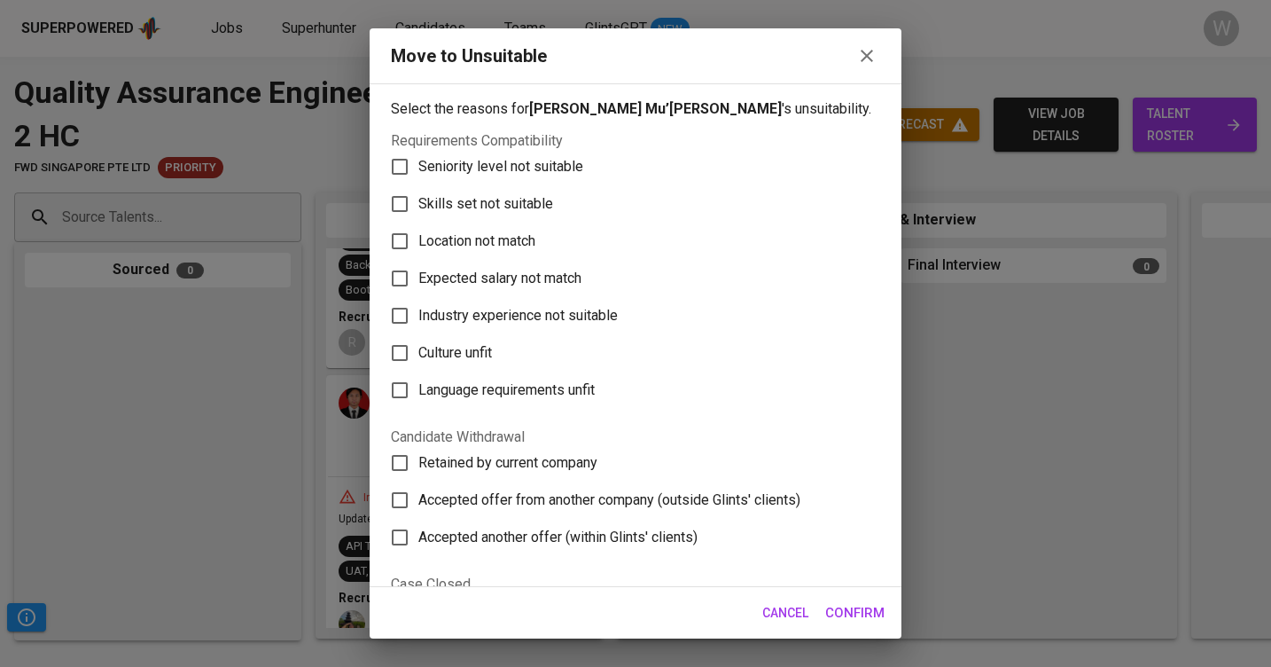
click at [481, 198] on span "Skills set not suitable" at bounding box center [485, 203] width 135 height 21
click at [418, 198] on input "Skills set not suitable" at bounding box center [399, 203] width 37 height 37
checkbox input "true"
click at [838, 611] on span "Confirm" at bounding box center [854, 612] width 59 height 23
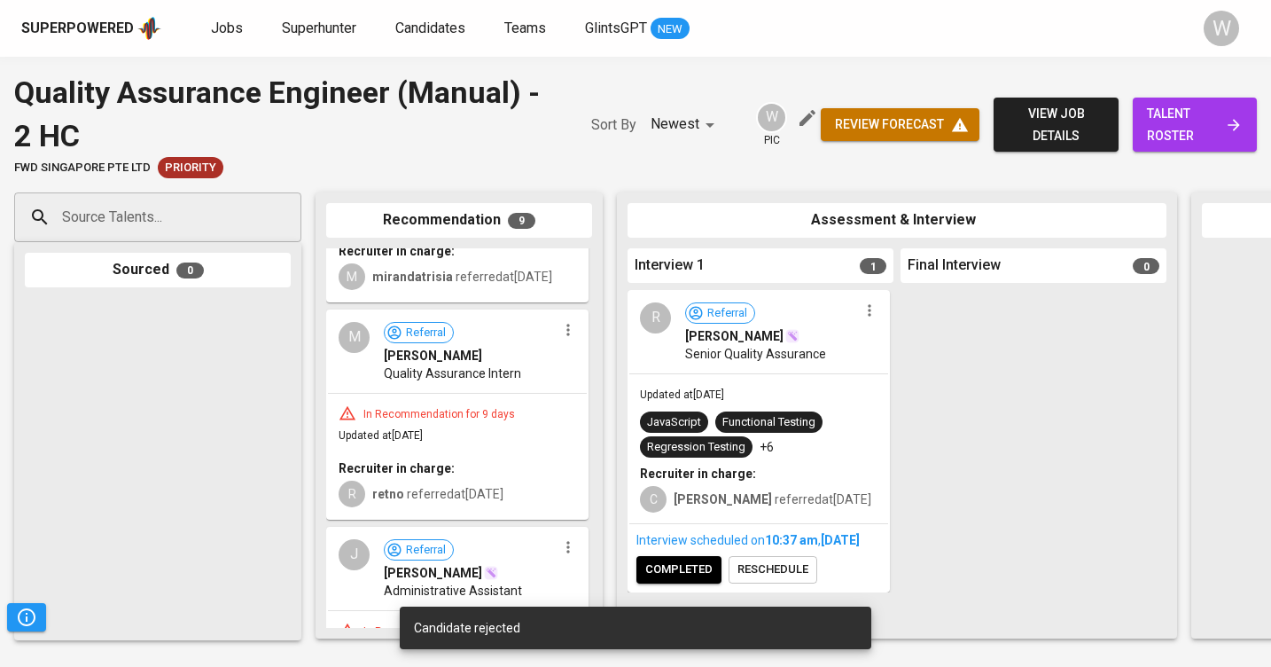
scroll to position [1618, 0]
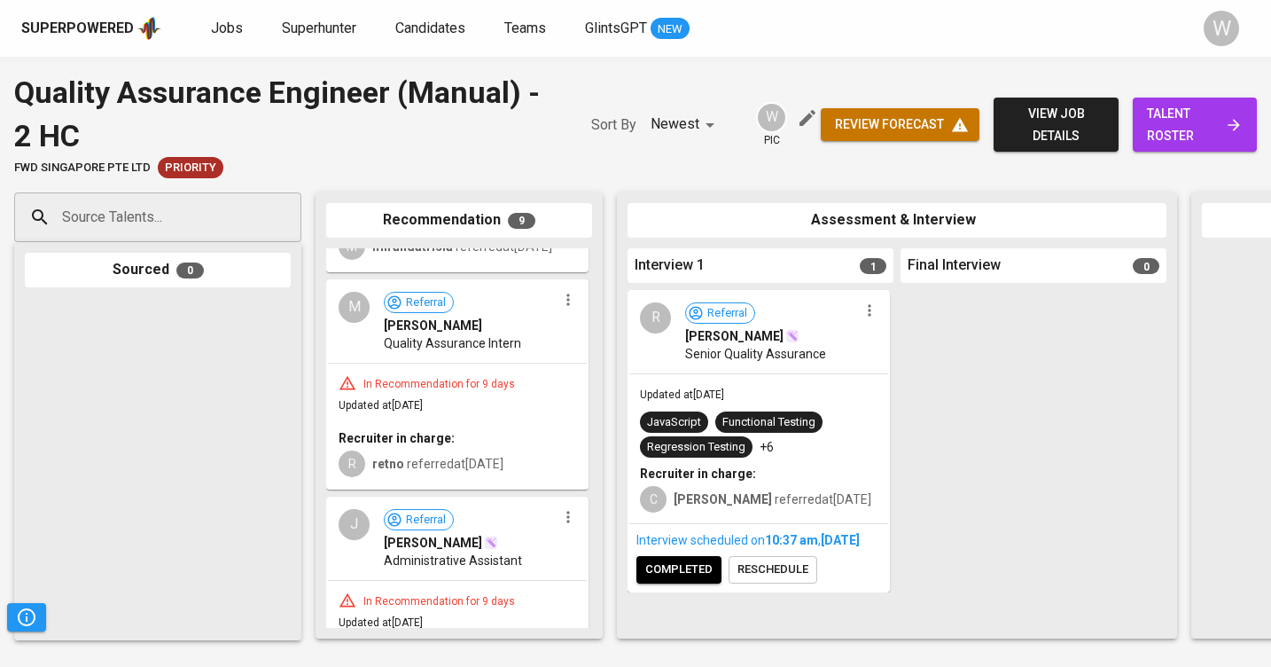
click at [561, 309] on icon "button" at bounding box center [568, 300] width 18 height 18
click at [577, 416] on span "Move to unsuitable" at bounding box center [610, 415] width 93 height 16
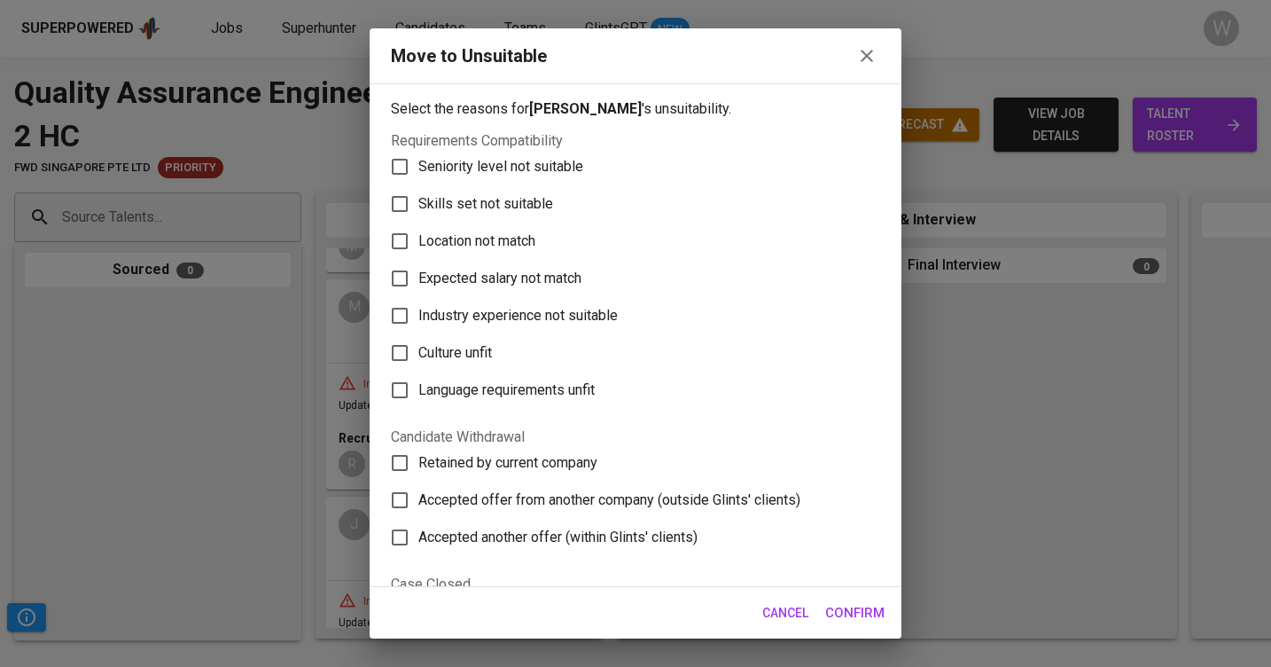
click at [468, 208] on span "Skills set not suitable" at bounding box center [485, 203] width 135 height 21
click at [418, 208] on input "Skills set not suitable" at bounding box center [399, 203] width 37 height 37
checkbox input "true"
click at [848, 616] on span "Confirm" at bounding box center [854, 612] width 59 height 23
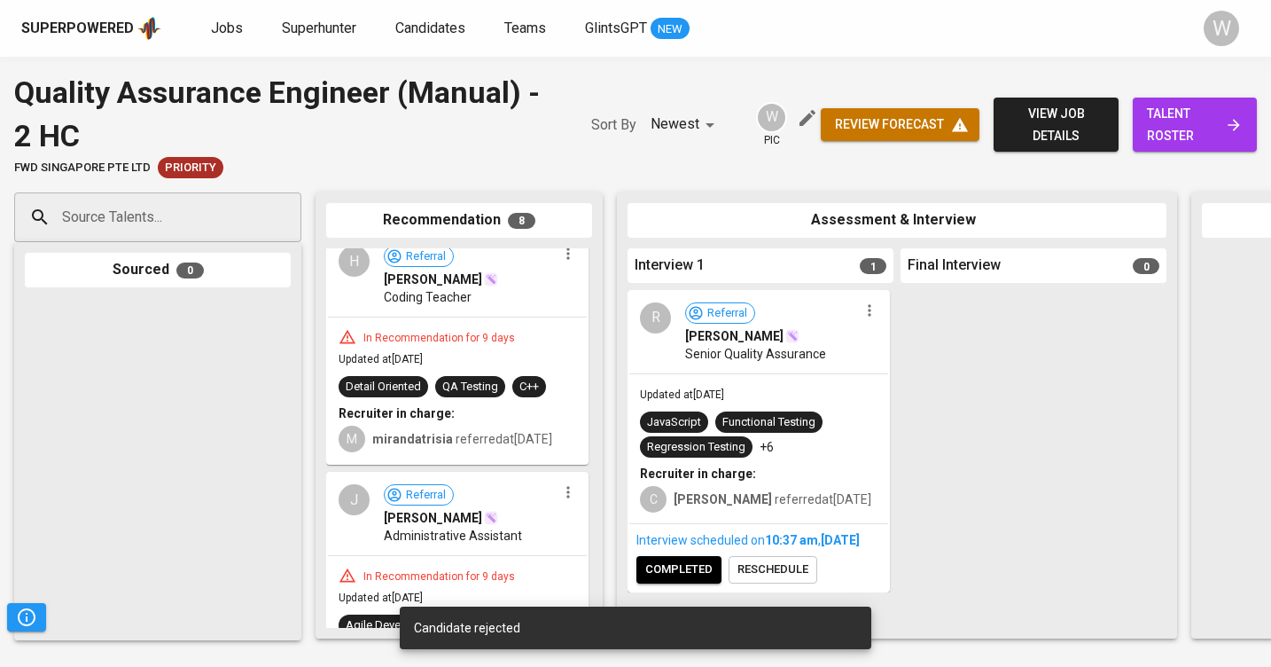
scroll to position [1559, 0]
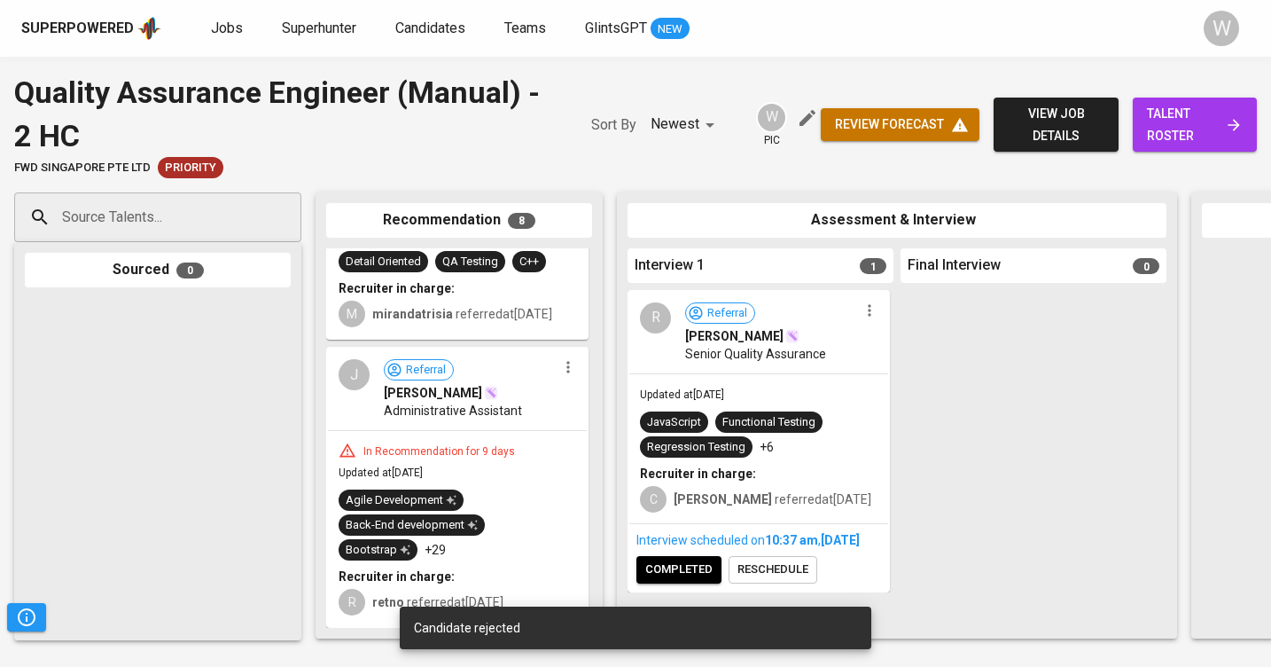
click at [561, 374] on icon "button" at bounding box center [568, 367] width 18 height 18
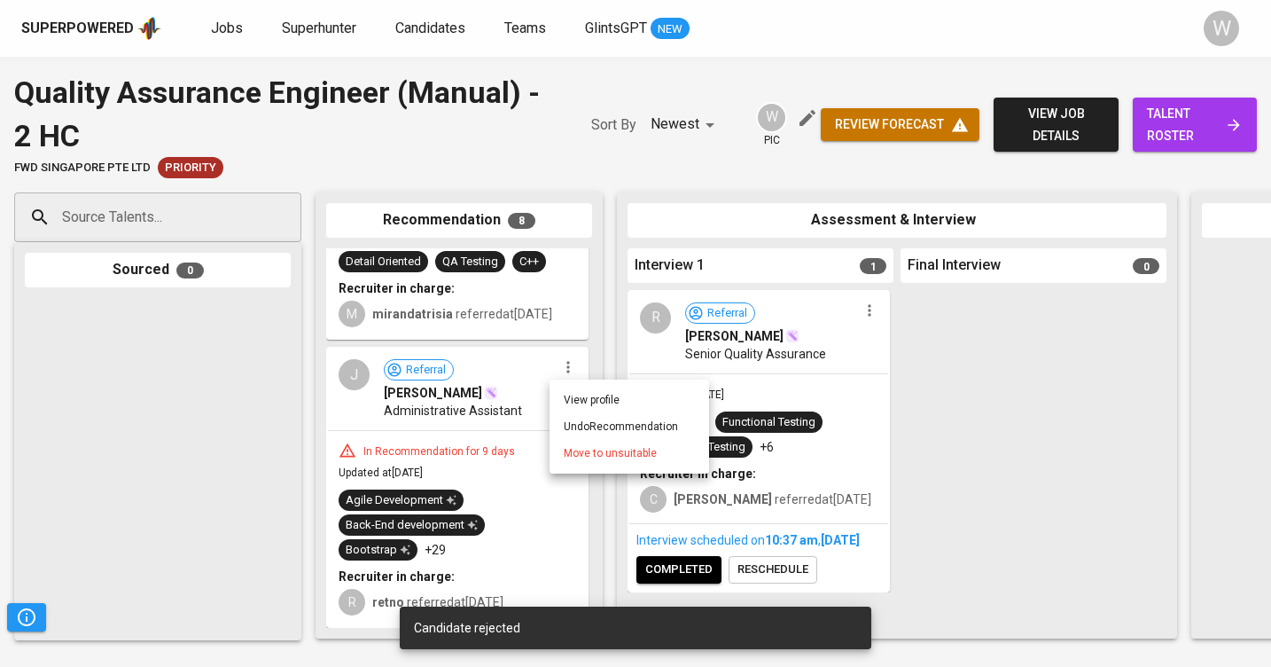
click at [561, 454] on li "Move to unsuitable" at bounding box center [630, 453] width 160 height 27
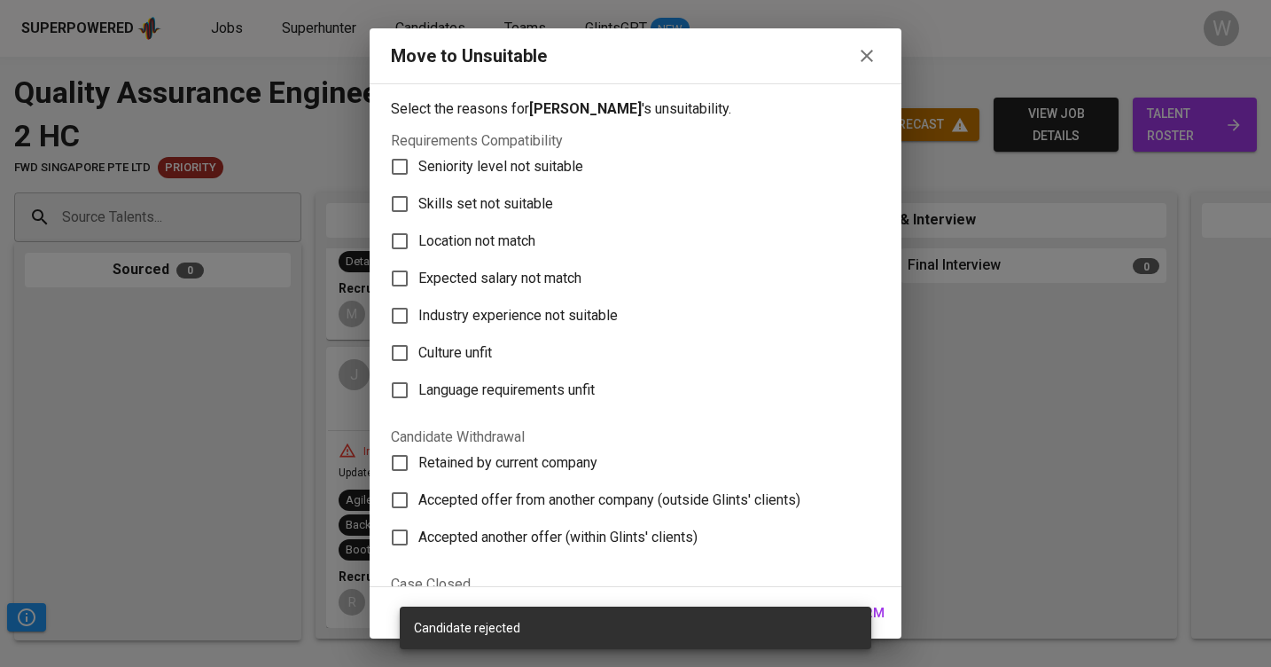
click at [510, 206] on span "Skills set not suitable" at bounding box center [485, 203] width 135 height 21
click at [418, 206] on input "Skills set not suitable" at bounding box center [399, 203] width 37 height 37
checkbox input "true"
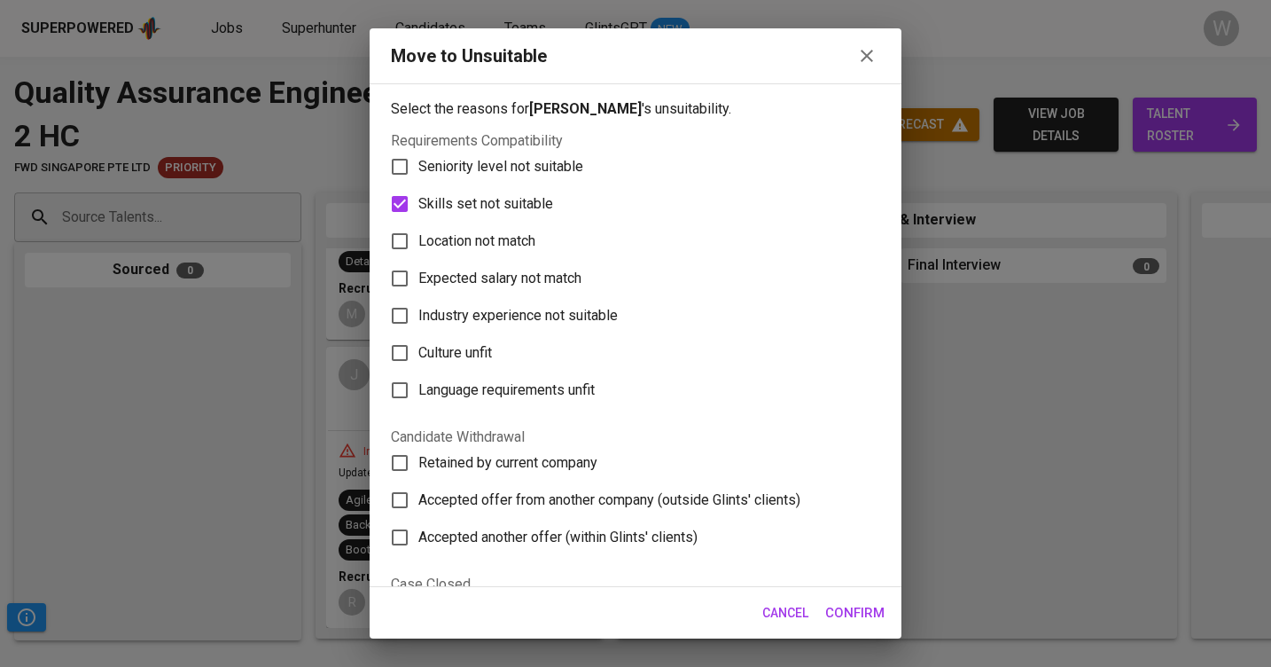
click at [834, 627] on button "Confirm" at bounding box center [855, 612] width 79 height 37
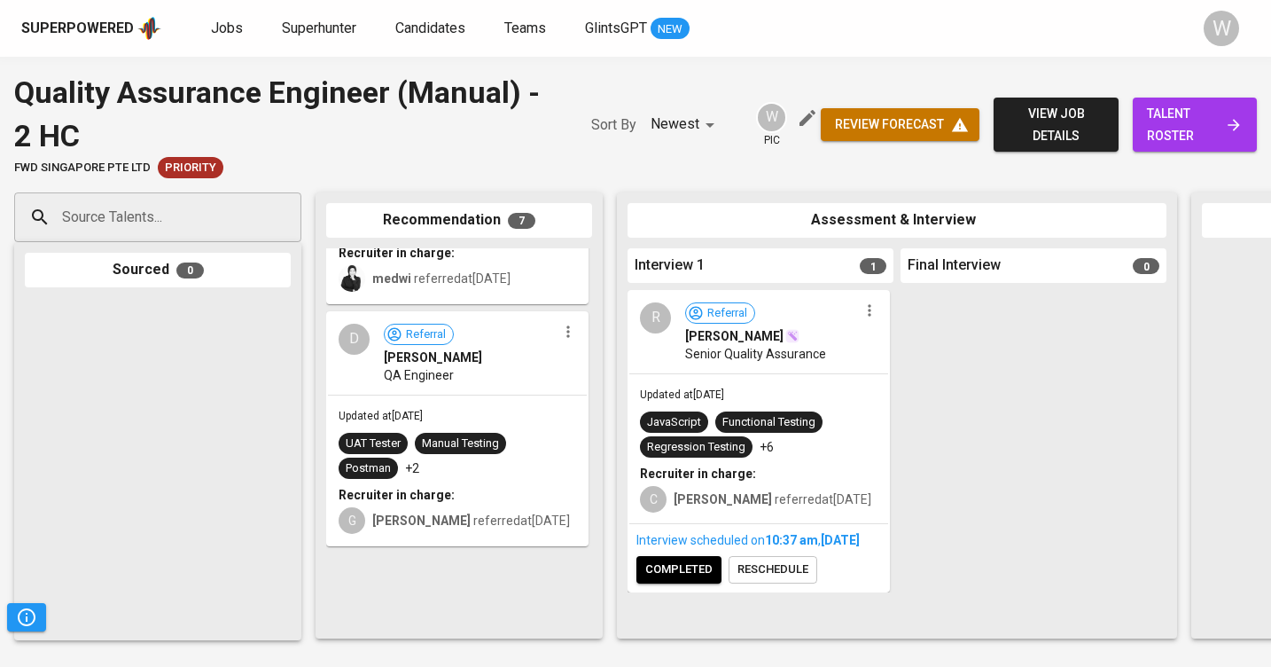
scroll to position [143, 0]
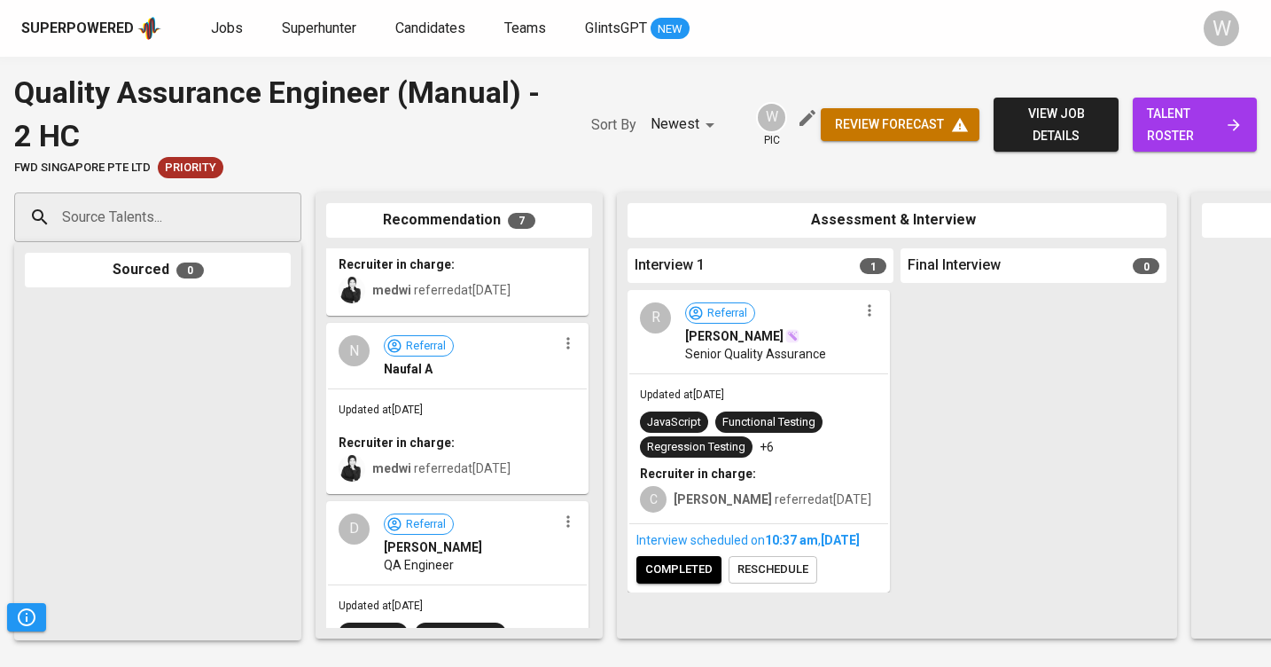
click at [1200, 108] on span "talent roster" at bounding box center [1195, 124] width 96 height 43
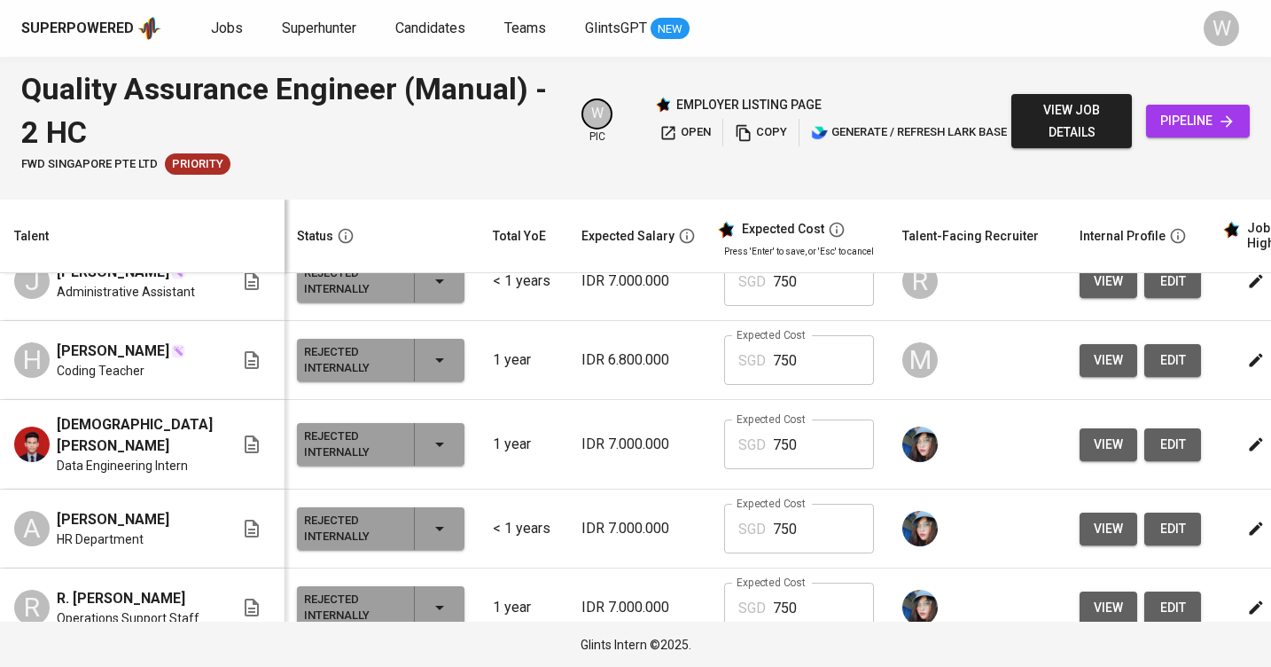
scroll to position [0, 2]
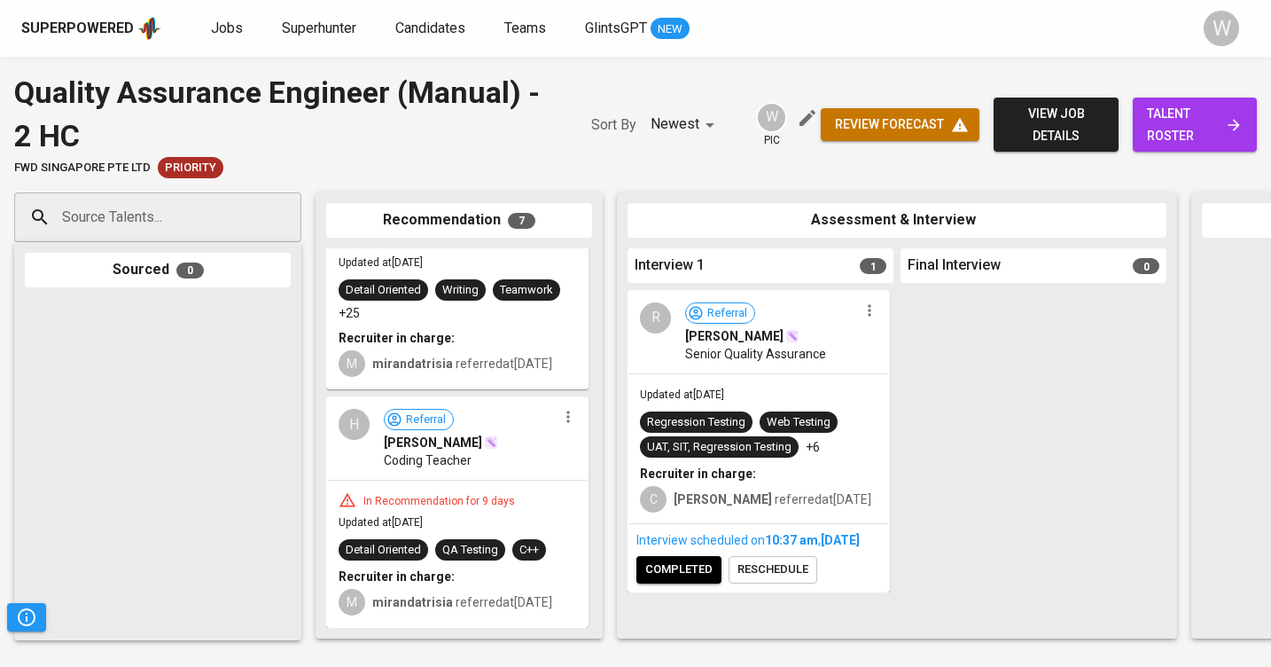
click at [566, 413] on icon "button" at bounding box center [567, 416] width 3 height 12
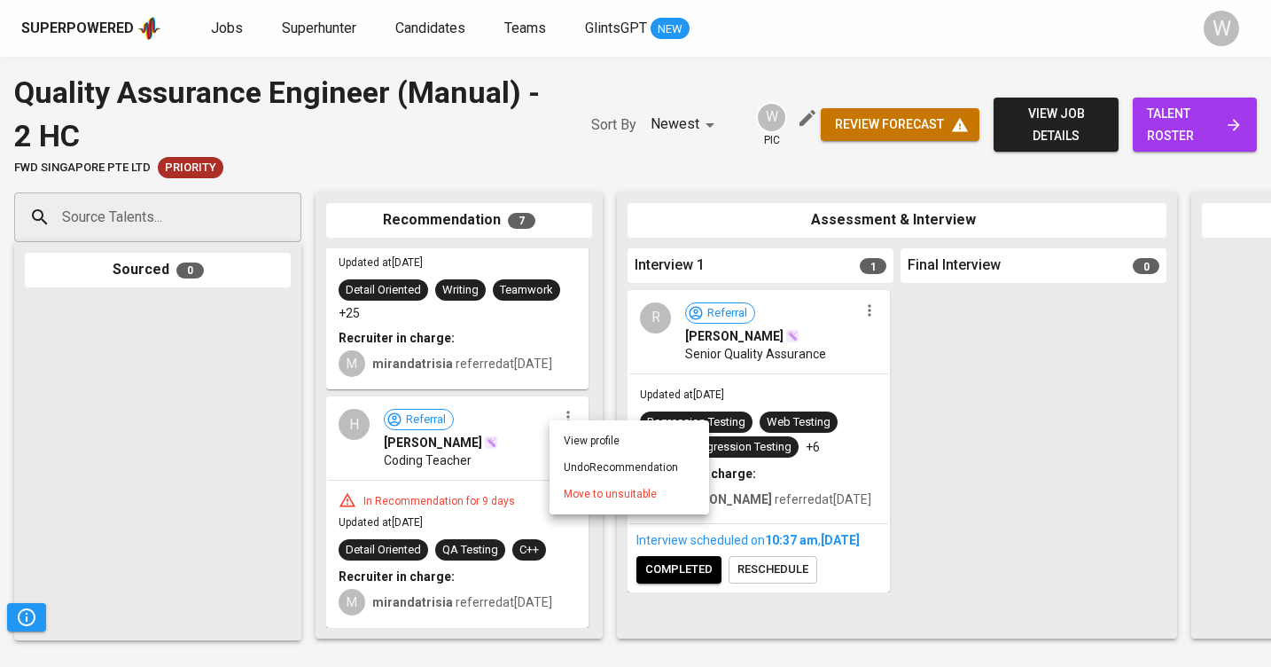
click at [566, 512] on ul "View profile Undo Recommendation Move to unsuitable" at bounding box center [630, 467] width 160 height 94
click at [569, 504] on li "Move to unsuitable" at bounding box center [630, 493] width 160 height 27
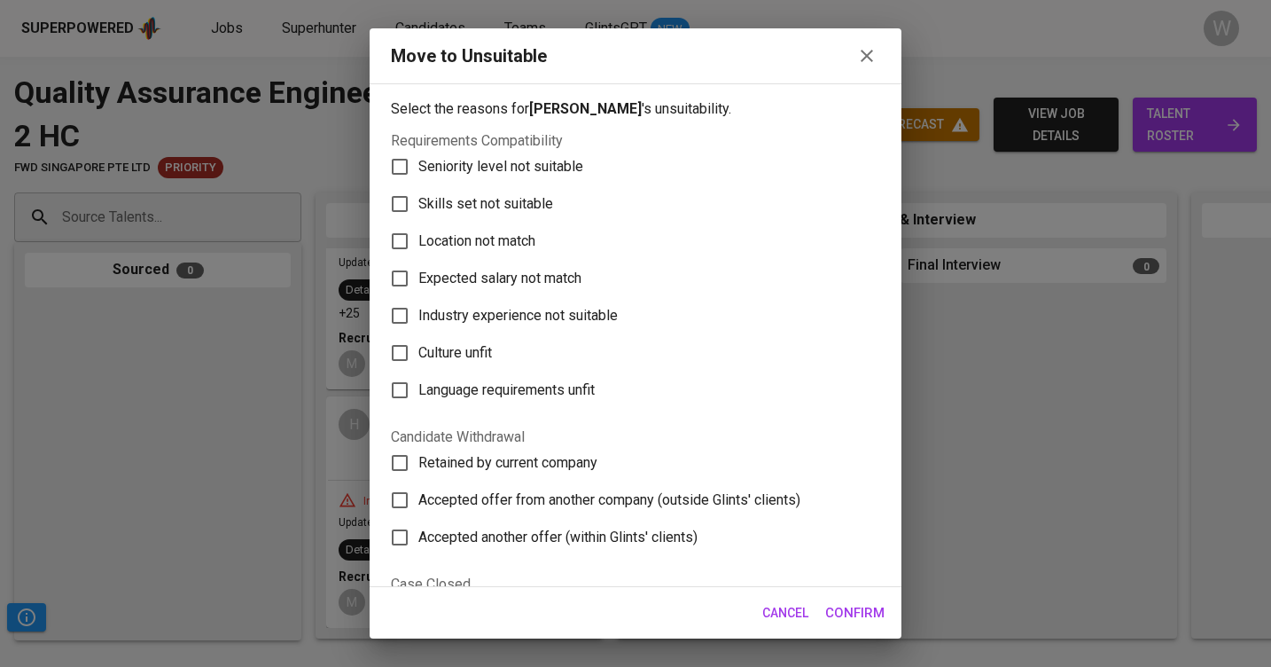
click at [510, 198] on span "Skills set not suitable" at bounding box center [485, 203] width 135 height 21
click at [418, 198] on input "Skills set not suitable" at bounding box center [399, 203] width 37 height 37
checkbox input "true"
click at [854, 606] on span "Confirm" at bounding box center [854, 612] width 59 height 23
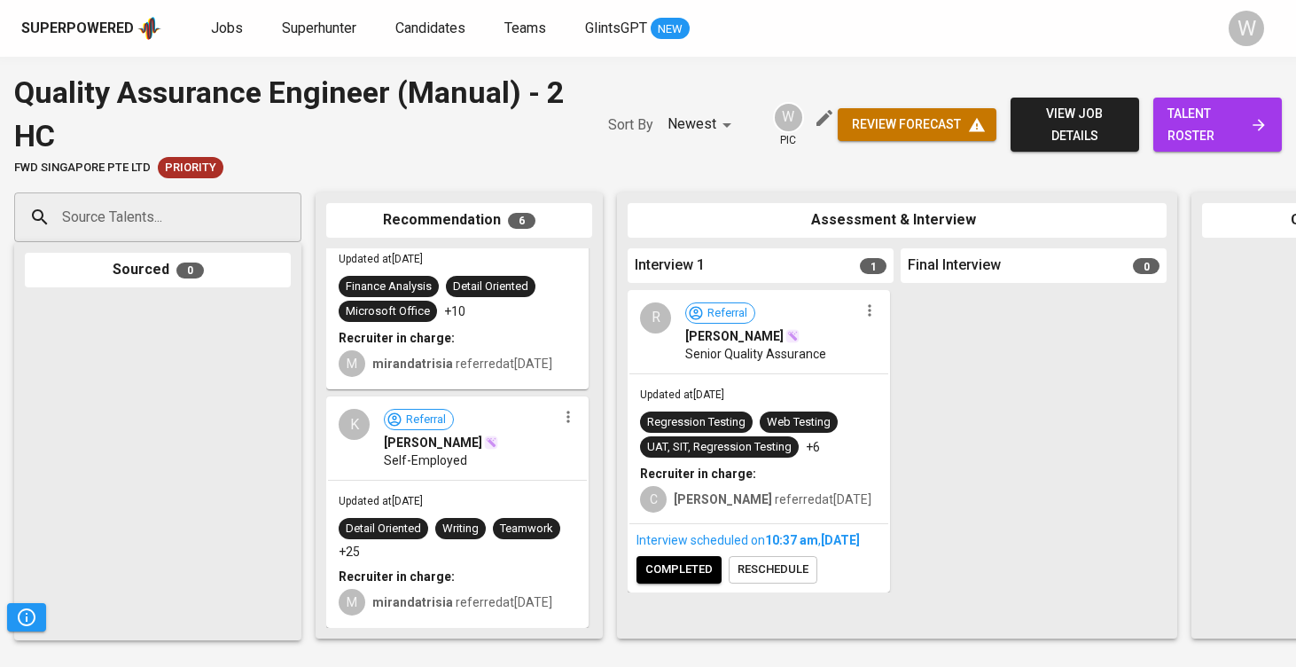
scroll to position [1039, 0]
